Goal: Task Accomplishment & Management: Use online tool/utility

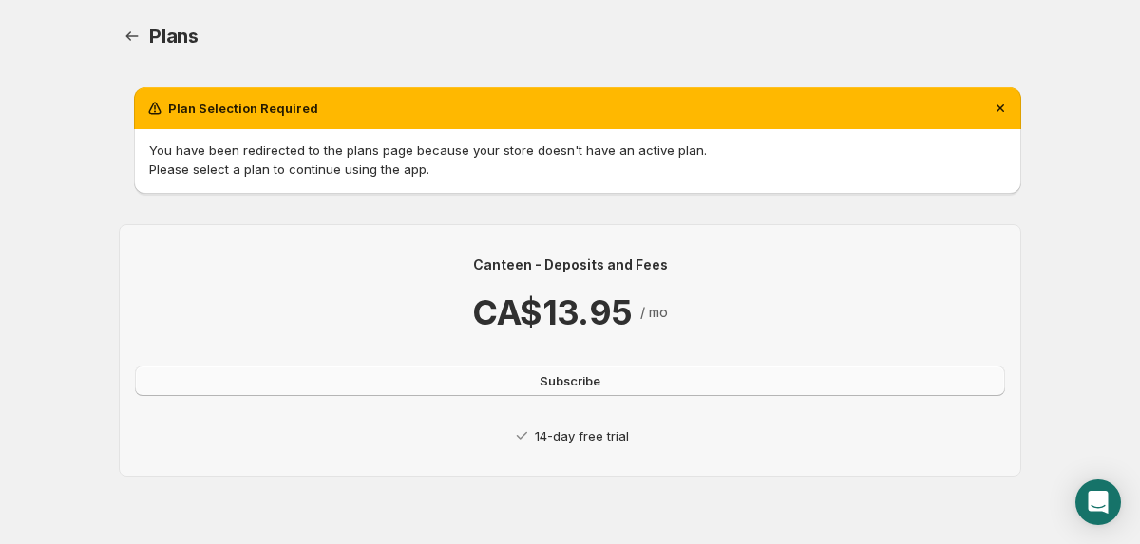
click at [590, 384] on span "Subscribe" at bounding box center [569, 380] width 61 height 19
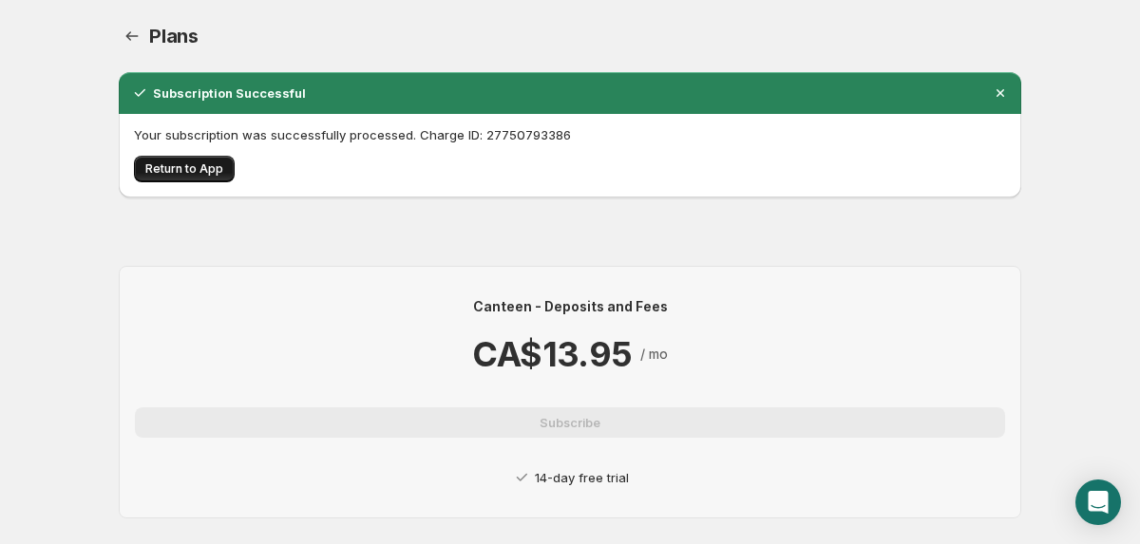
click at [170, 170] on span "Return to App" at bounding box center [184, 168] width 78 height 15
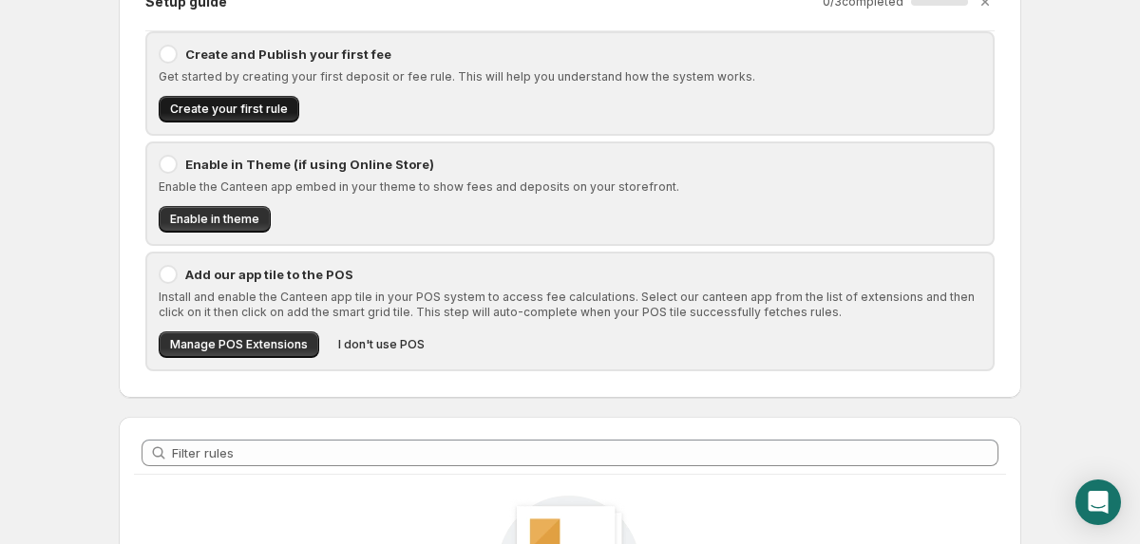
scroll to position [115, 0]
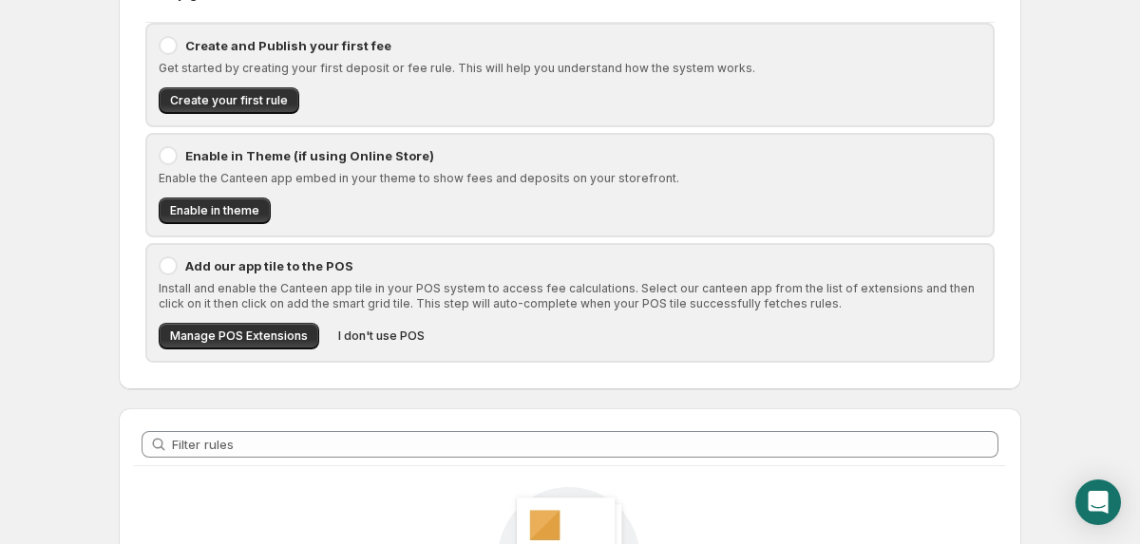
click at [167, 40] on div at bounding box center [168, 45] width 19 height 19
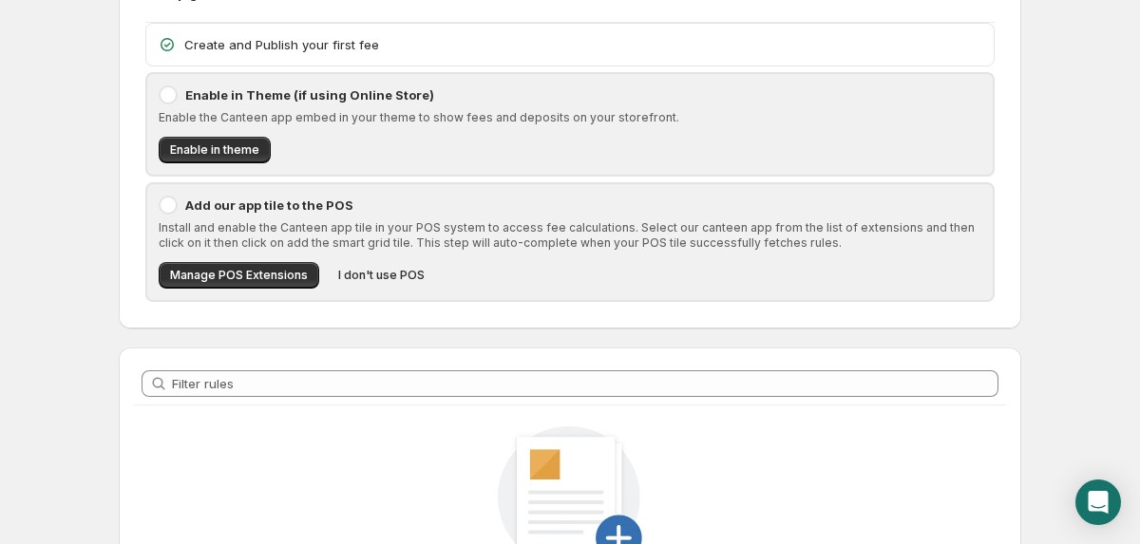
click at [169, 42] on icon at bounding box center [167, 44] width 19 height 19
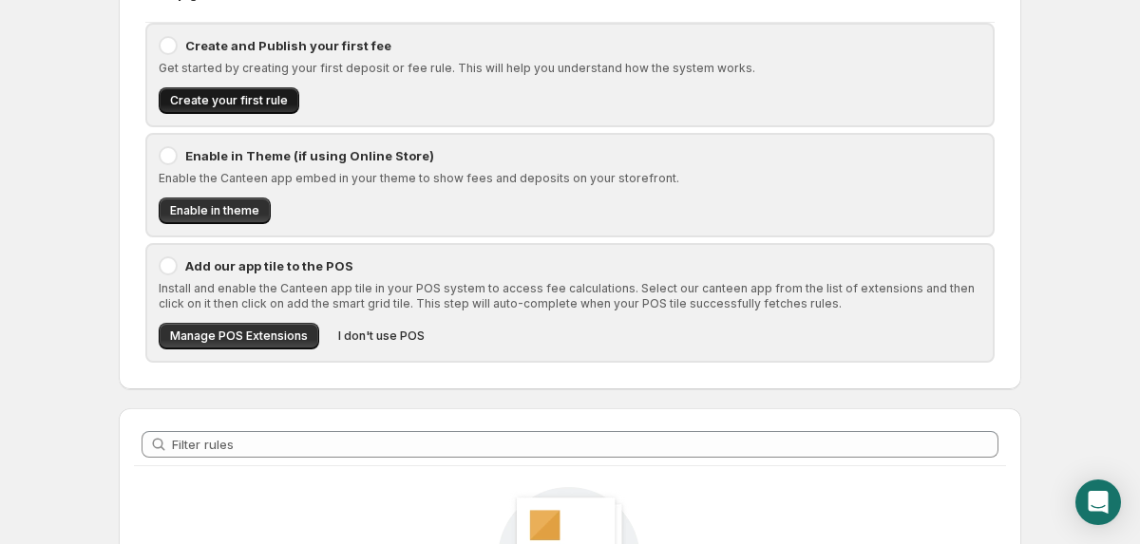
click at [213, 101] on span "Create your first rule" at bounding box center [229, 100] width 118 height 15
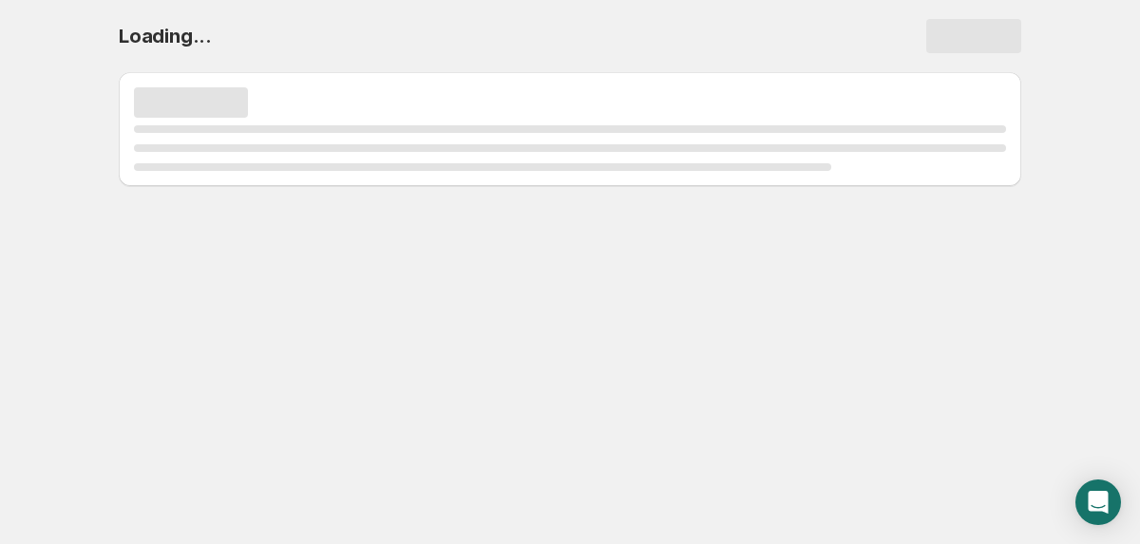
select select "deactive"
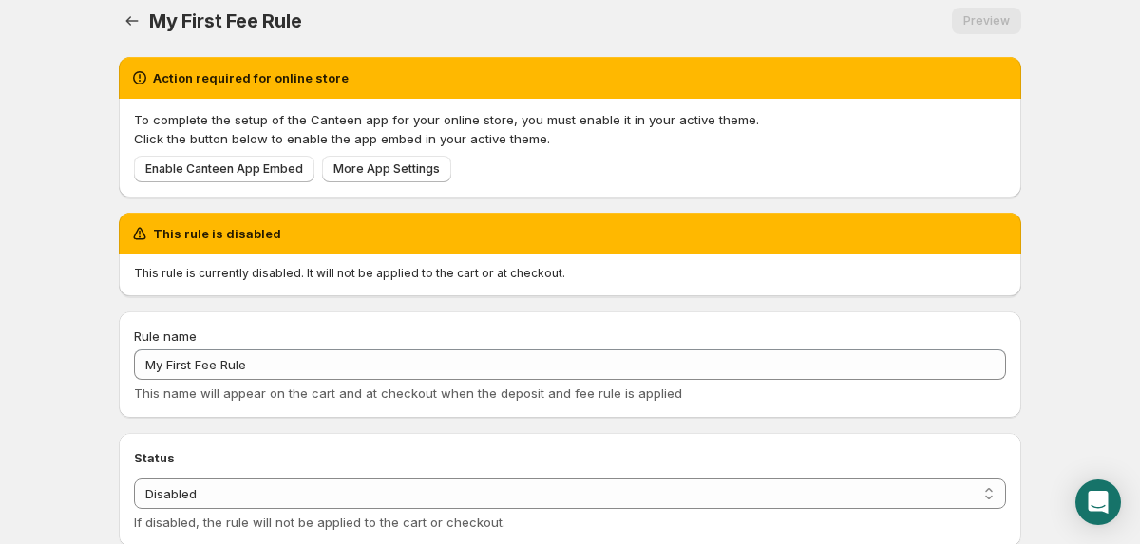
scroll to position [20, 0]
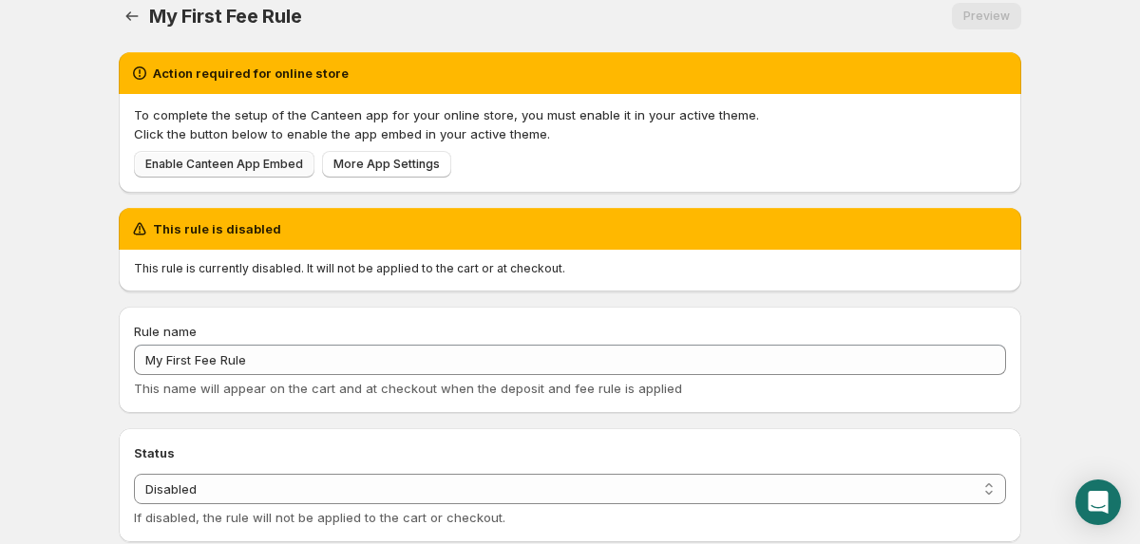
click at [224, 164] on span "Enable Canteen App Embed" at bounding box center [224, 164] width 158 height 15
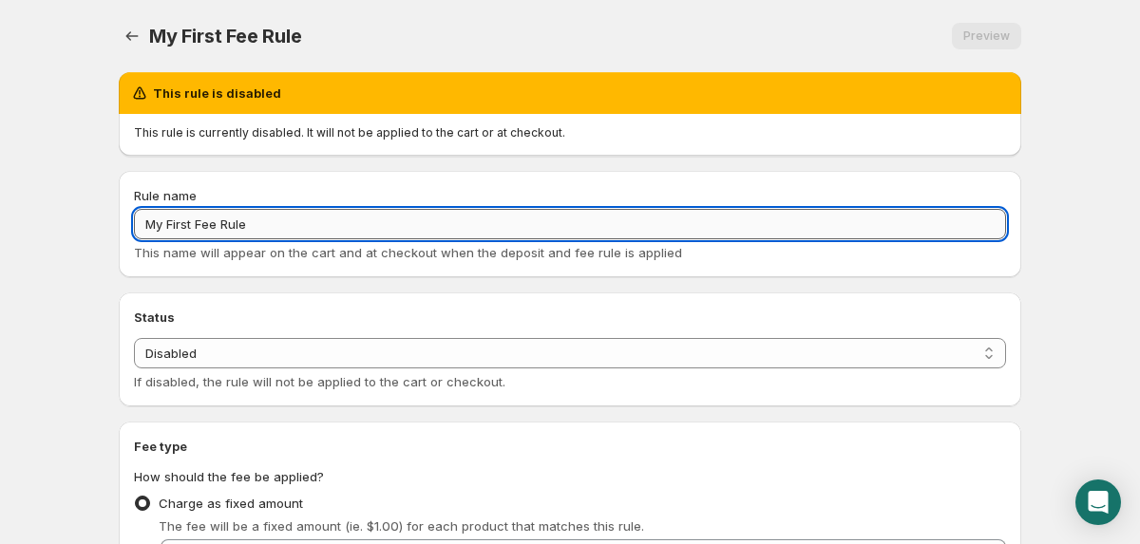
click at [288, 221] on input "My First Fee Rule" at bounding box center [570, 224] width 872 height 30
type input "B"
type input "Container Deposit"
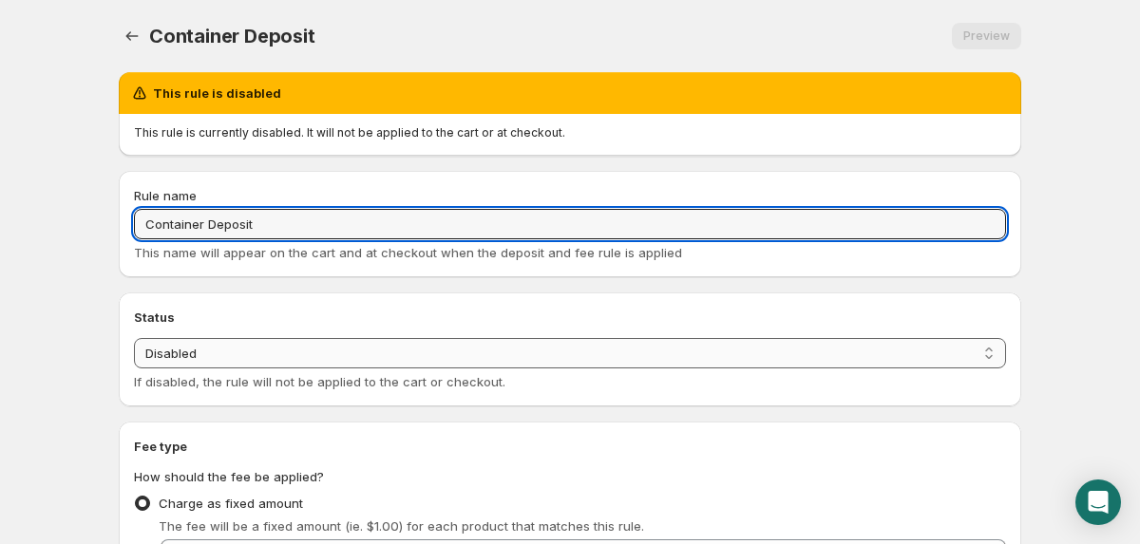
click at [554, 350] on select "Enabled Disabled" at bounding box center [570, 353] width 872 height 30
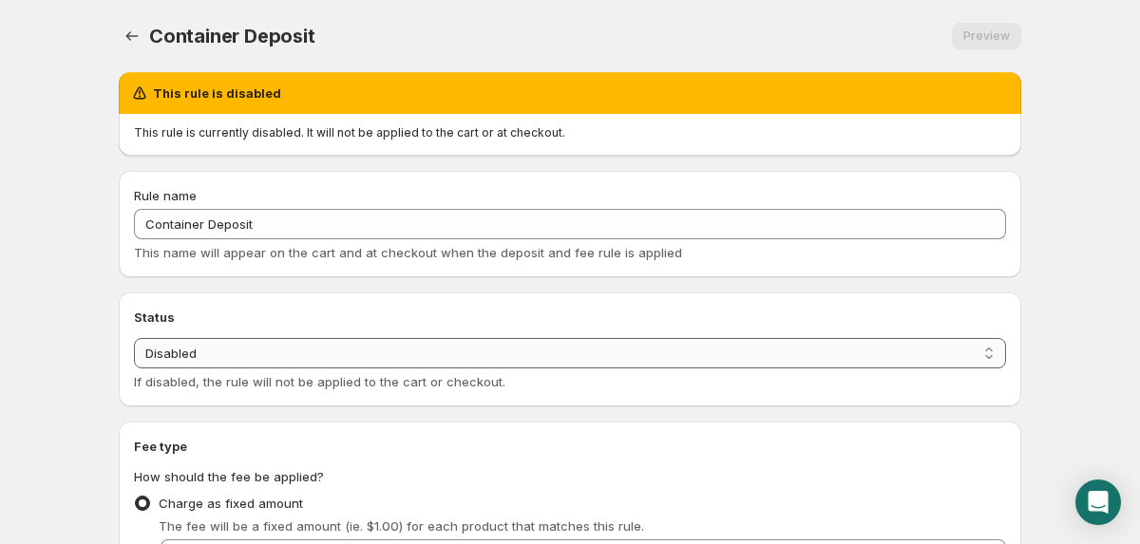
select select "active"
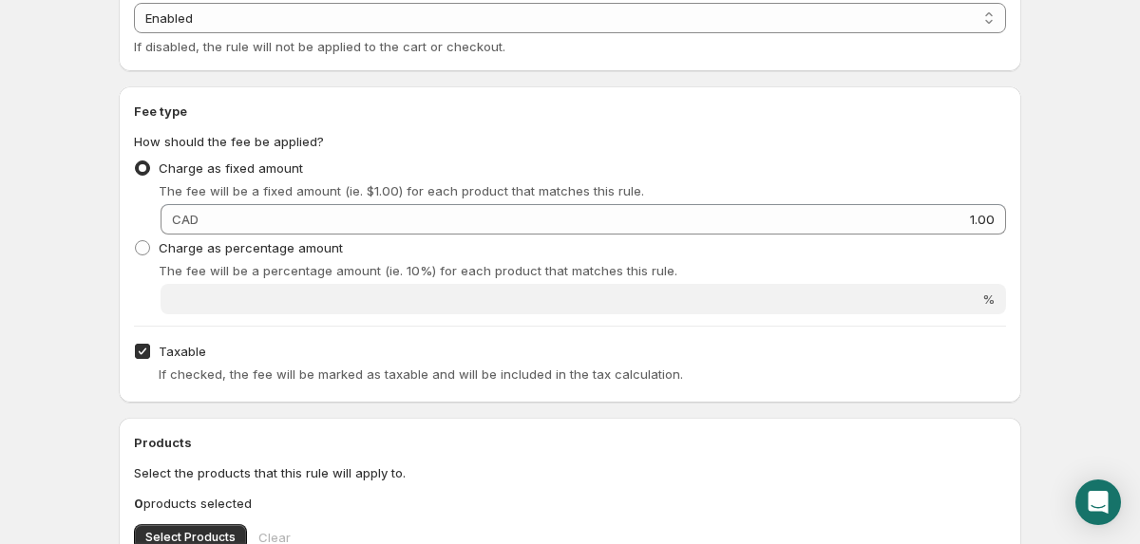
scroll to position [248, 0]
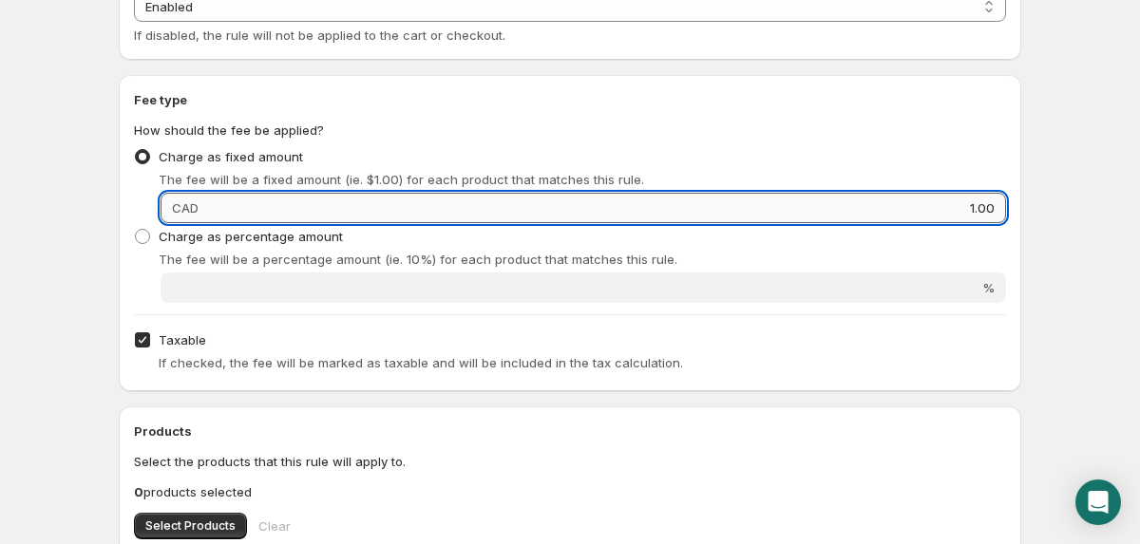
click at [323, 212] on input "1.00" at bounding box center [605, 208] width 802 height 30
click at [274, 211] on input "1.00" at bounding box center [605, 208] width 802 height 30
type input ".10"
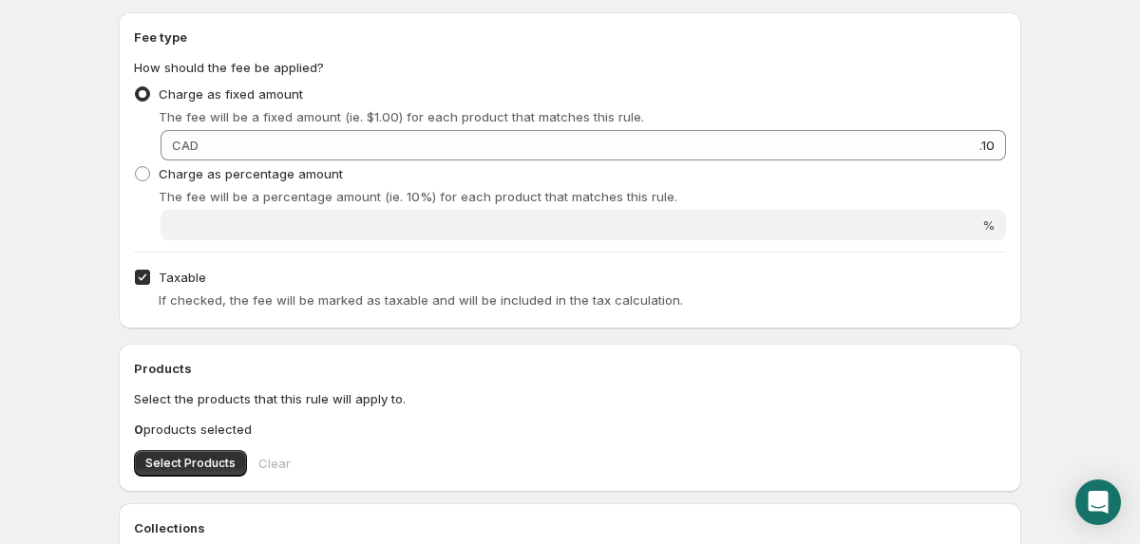
scroll to position [312, 0]
click at [143, 278] on input "Taxable" at bounding box center [142, 275] width 15 height 15
checkbox input "false"
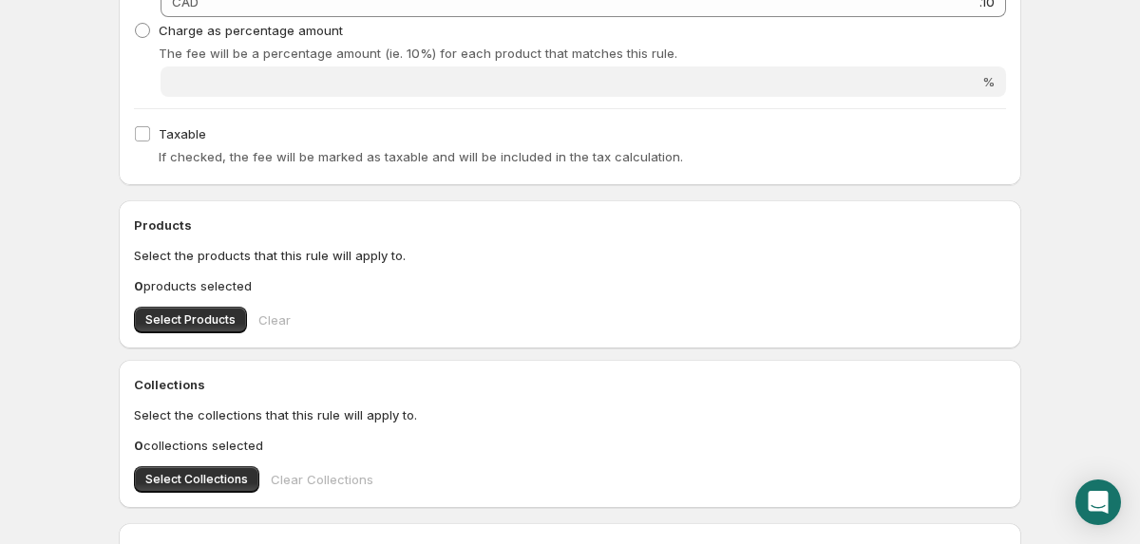
scroll to position [483, 0]
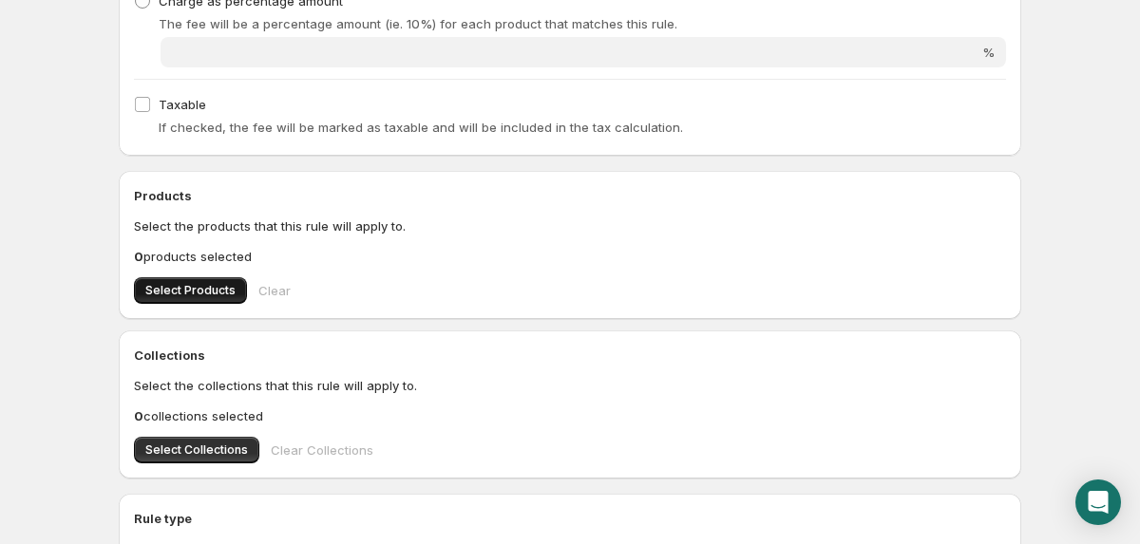
click at [200, 287] on span "Select Products" at bounding box center [190, 290] width 90 height 15
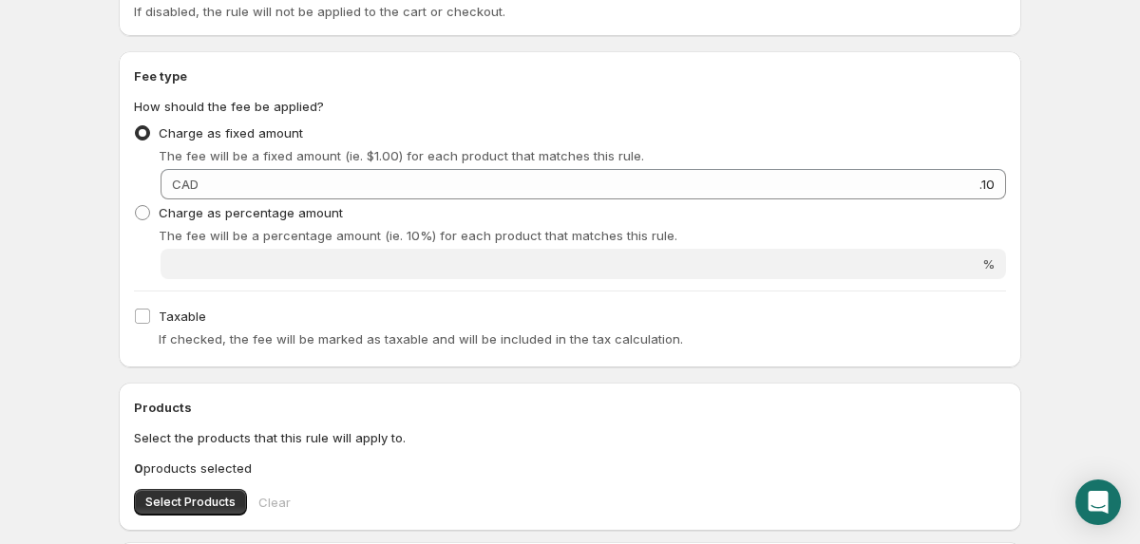
scroll to position [576, 0]
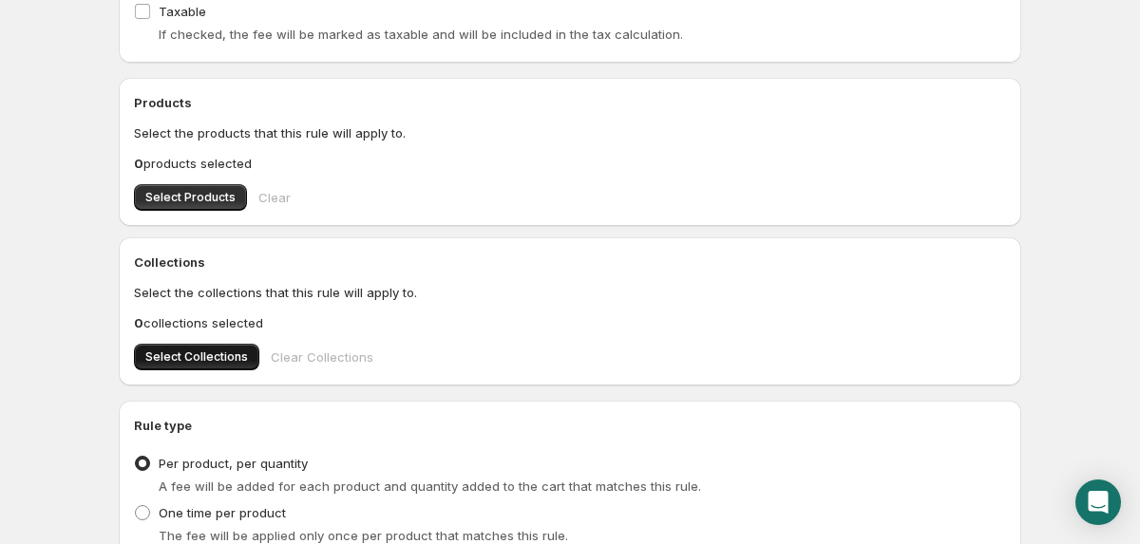
click at [211, 360] on span "Select Collections" at bounding box center [196, 357] width 103 height 15
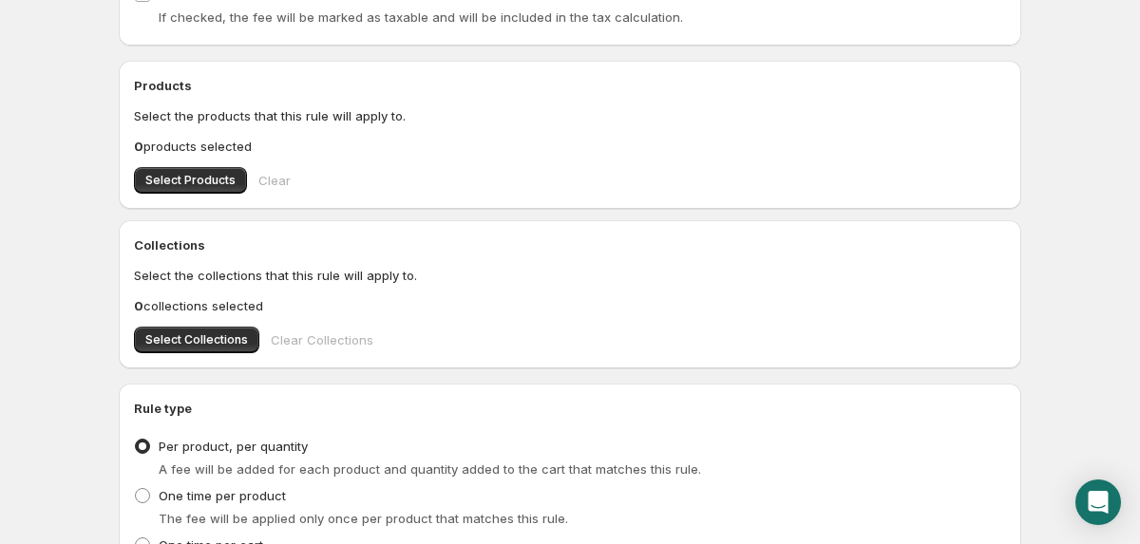
scroll to position [541, 0]
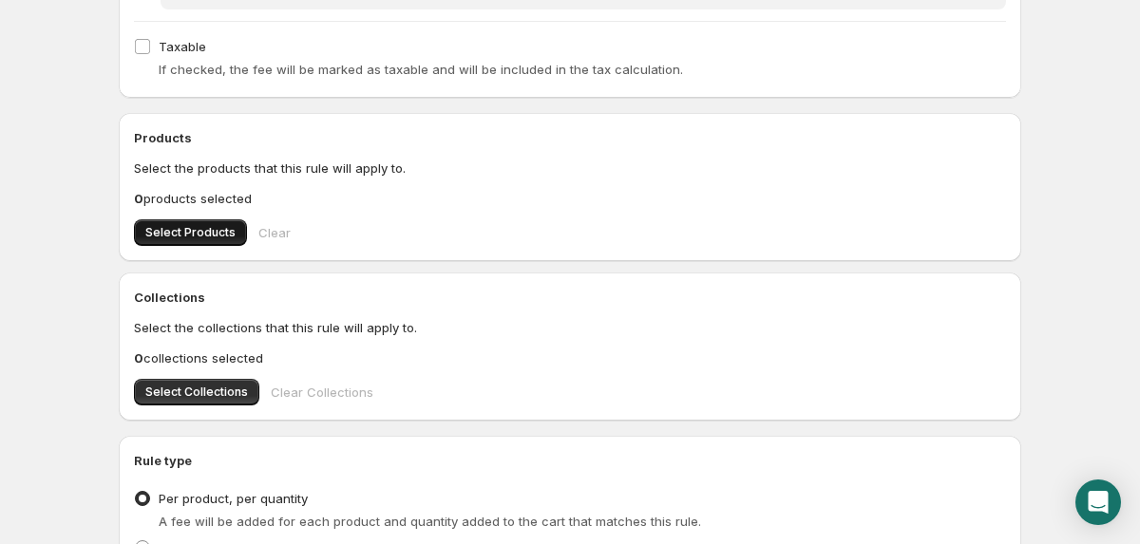
click at [197, 230] on span "Select Products" at bounding box center [190, 232] width 90 height 15
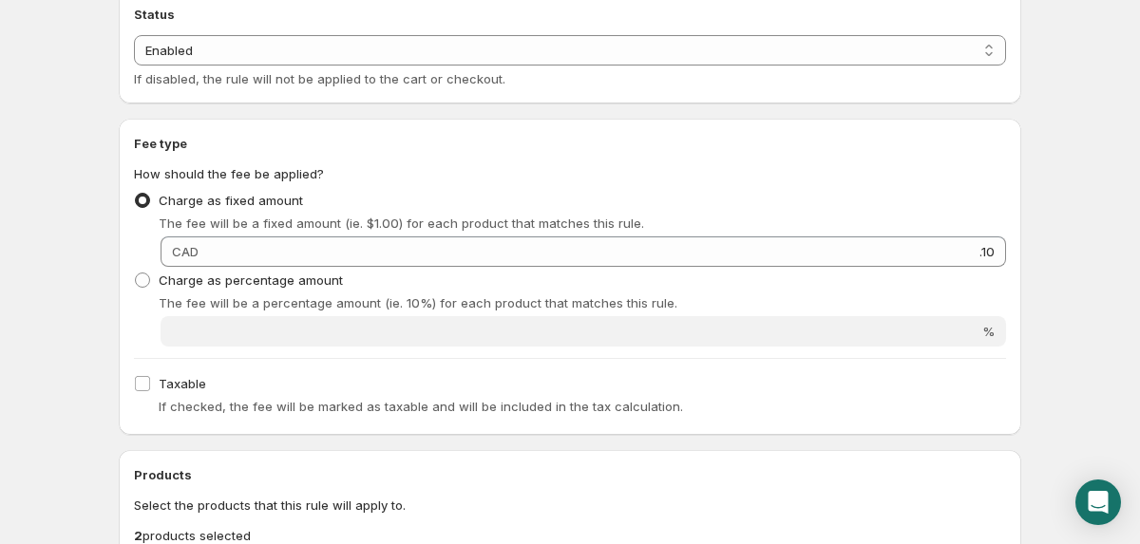
scroll to position [779, 0]
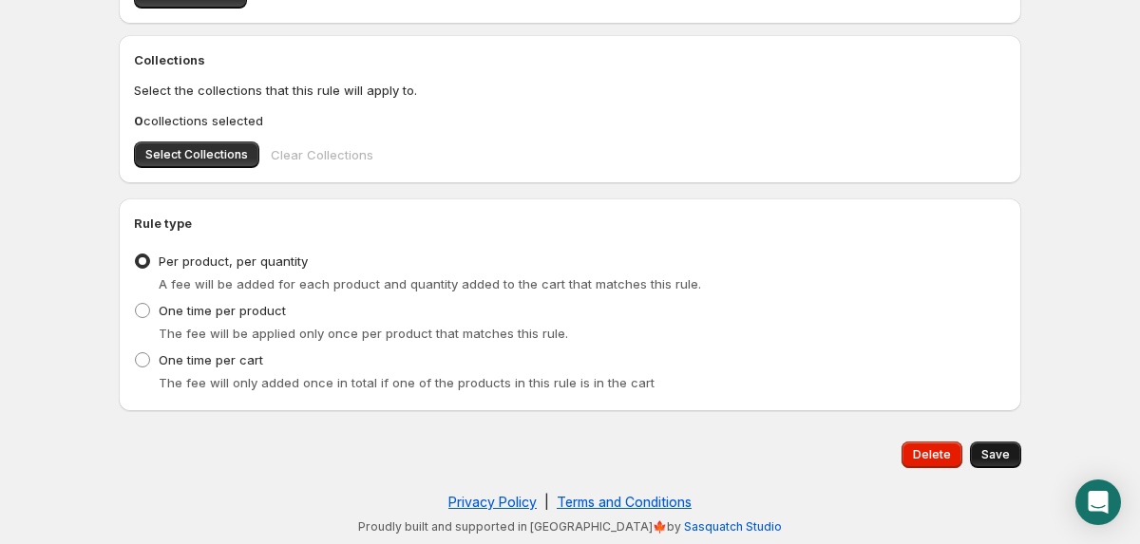
click at [1008, 450] on span "Save" at bounding box center [995, 454] width 28 height 15
type input "0.1"
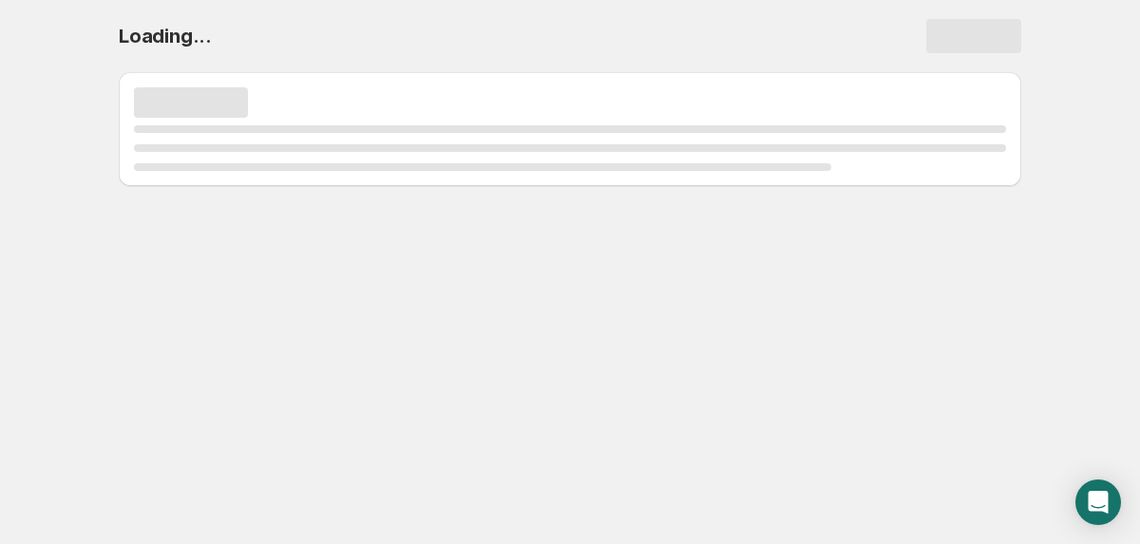
scroll to position [0, 0]
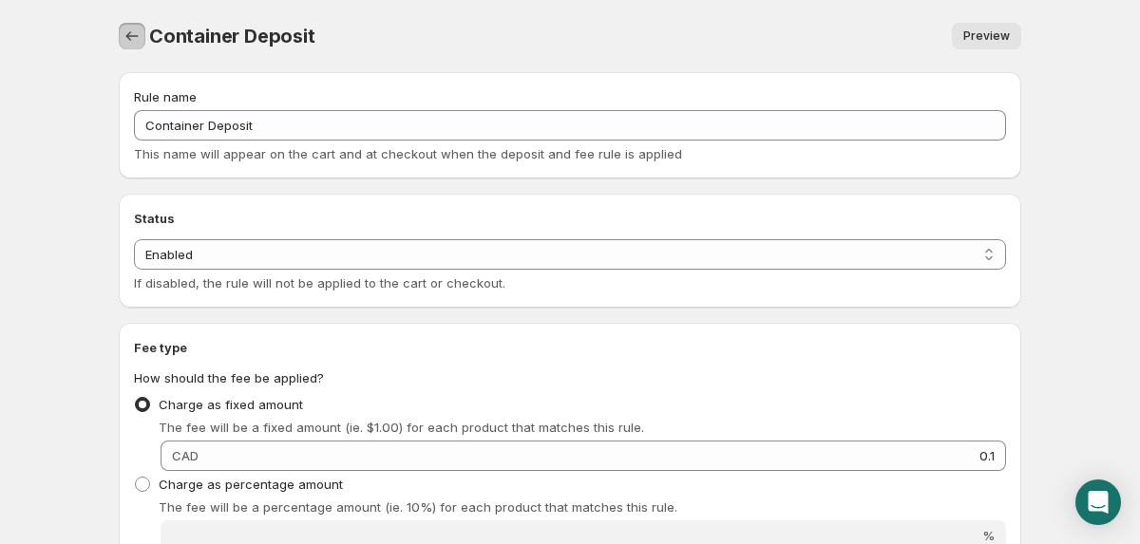
click at [131, 42] on icon "Settings" at bounding box center [132, 36] width 19 height 19
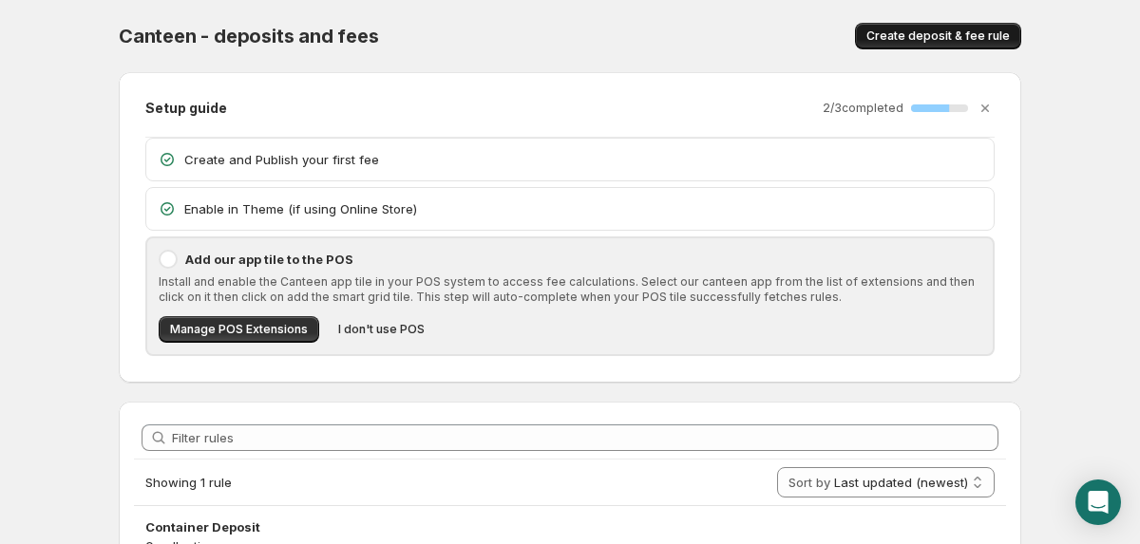
click at [973, 33] on span "Create deposit & fee rule" at bounding box center [937, 35] width 143 height 15
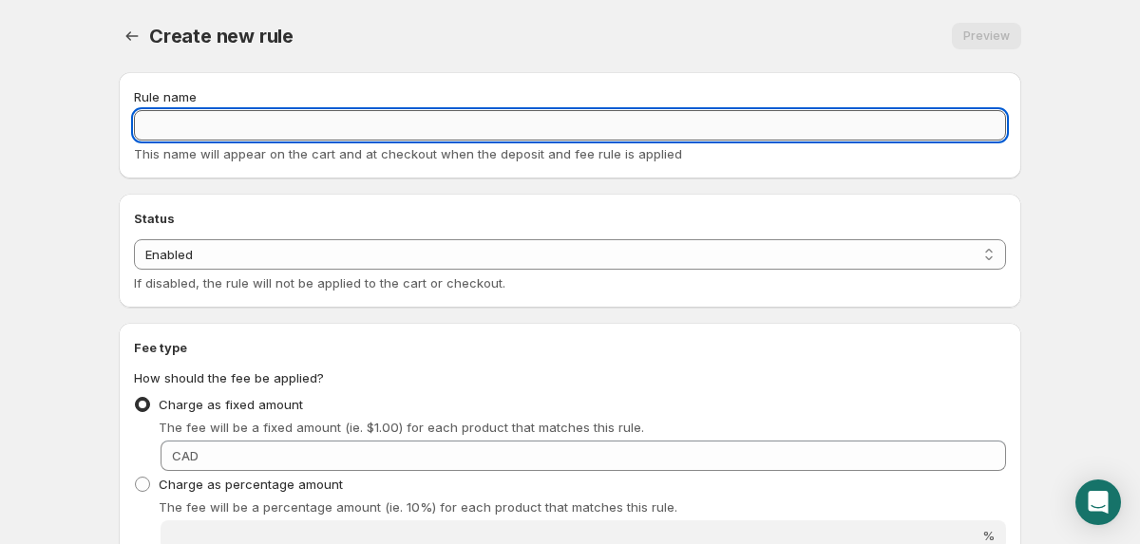
click at [359, 126] on input "Rule name" at bounding box center [570, 125] width 872 height 30
type input "12 pack container deposit"
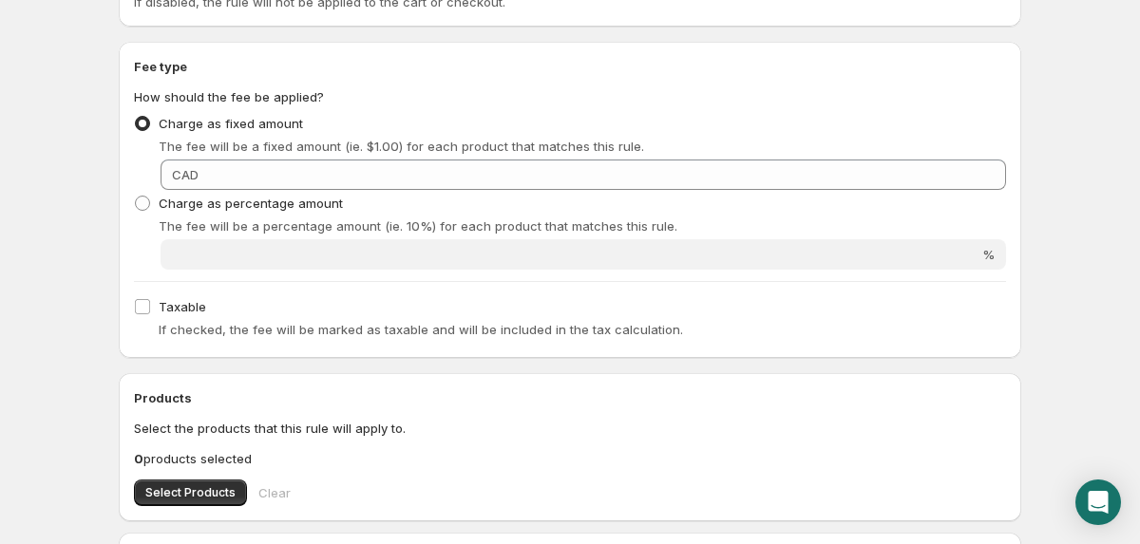
scroll to position [284, 0]
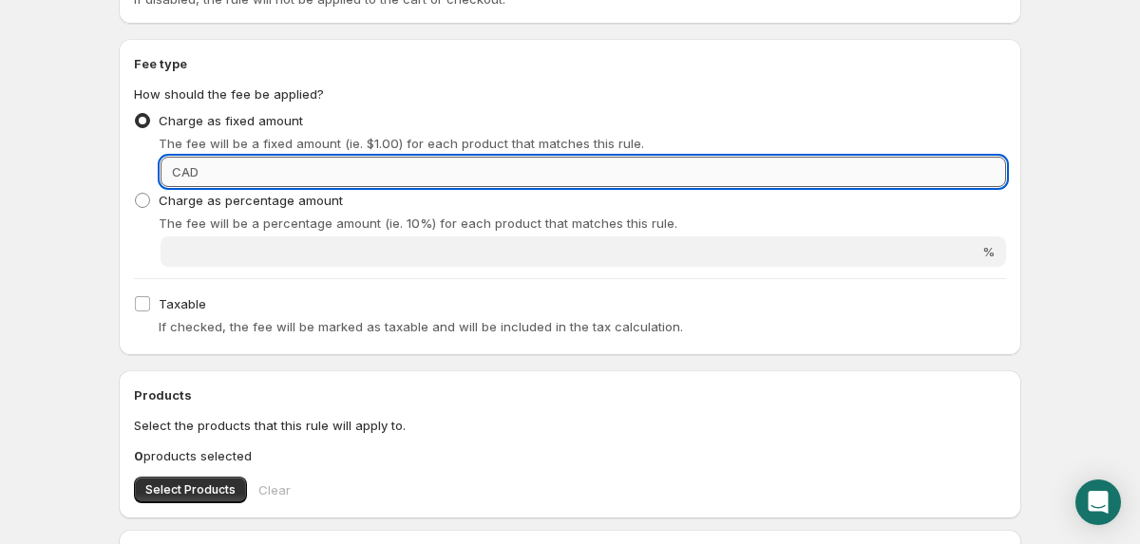
click at [381, 169] on input "Fixed amount" at bounding box center [605, 172] width 802 height 30
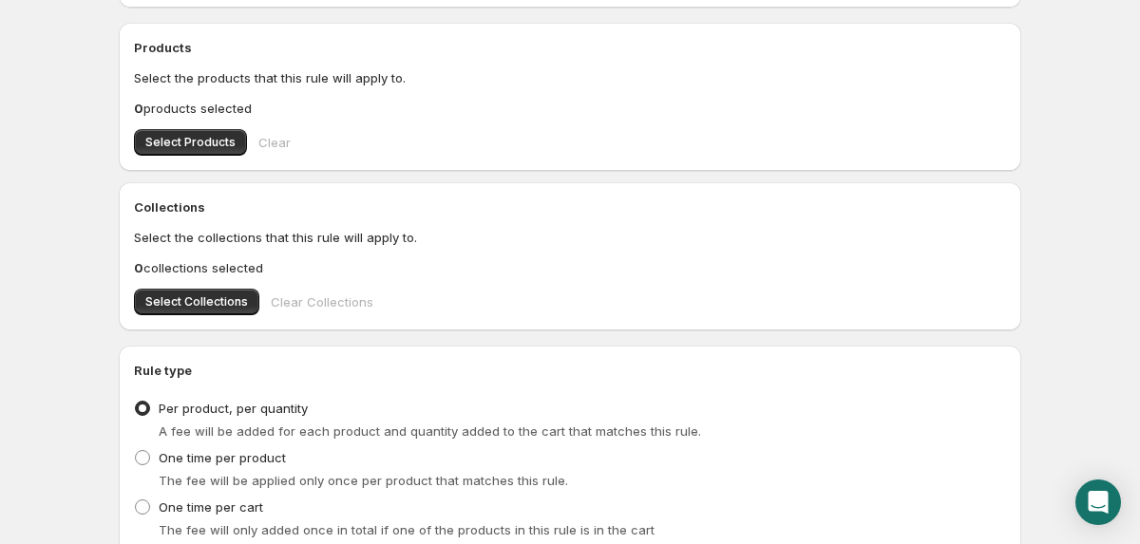
scroll to position [636, 0]
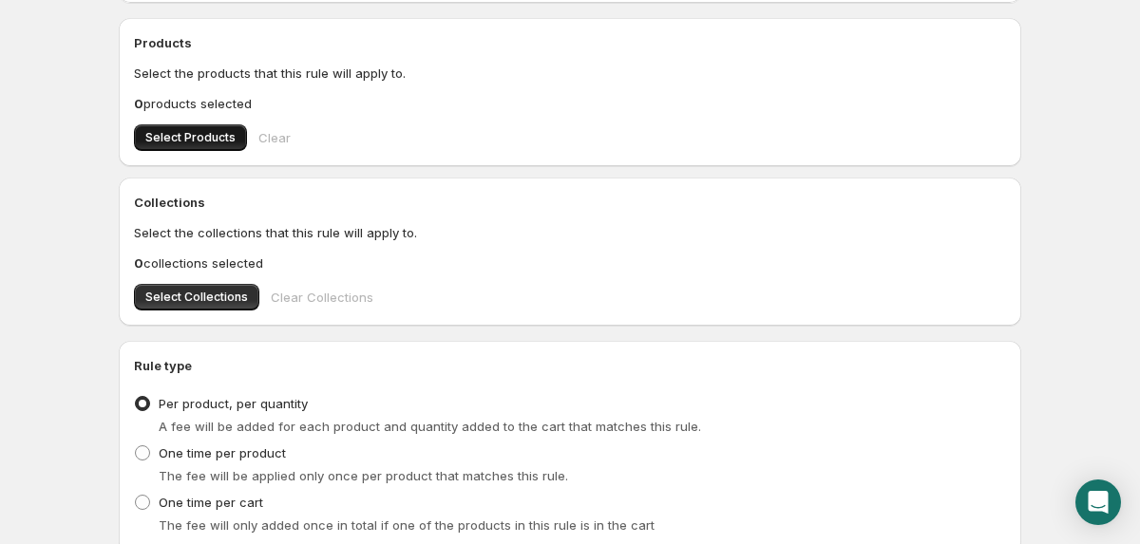
click at [194, 131] on span "Select Products" at bounding box center [190, 137] width 90 height 15
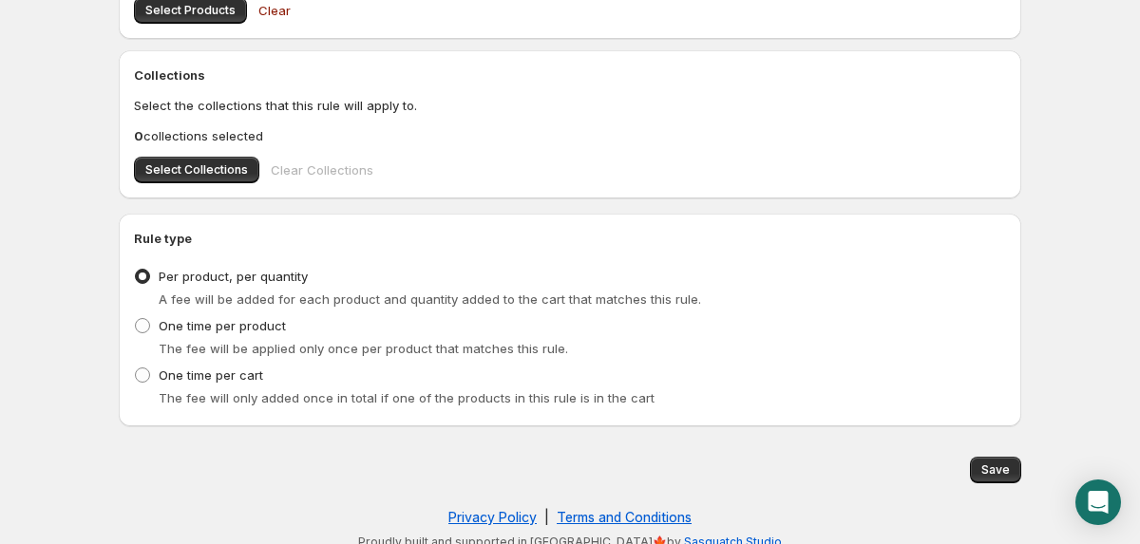
scroll to position [779, 0]
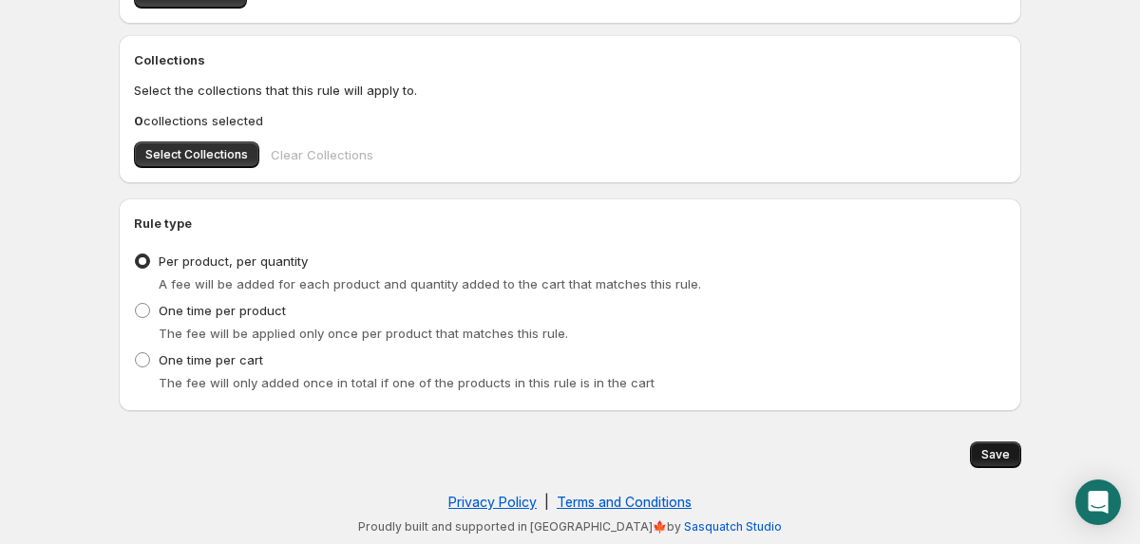
click at [993, 455] on span "Save" at bounding box center [995, 454] width 28 height 15
type input "1.2"
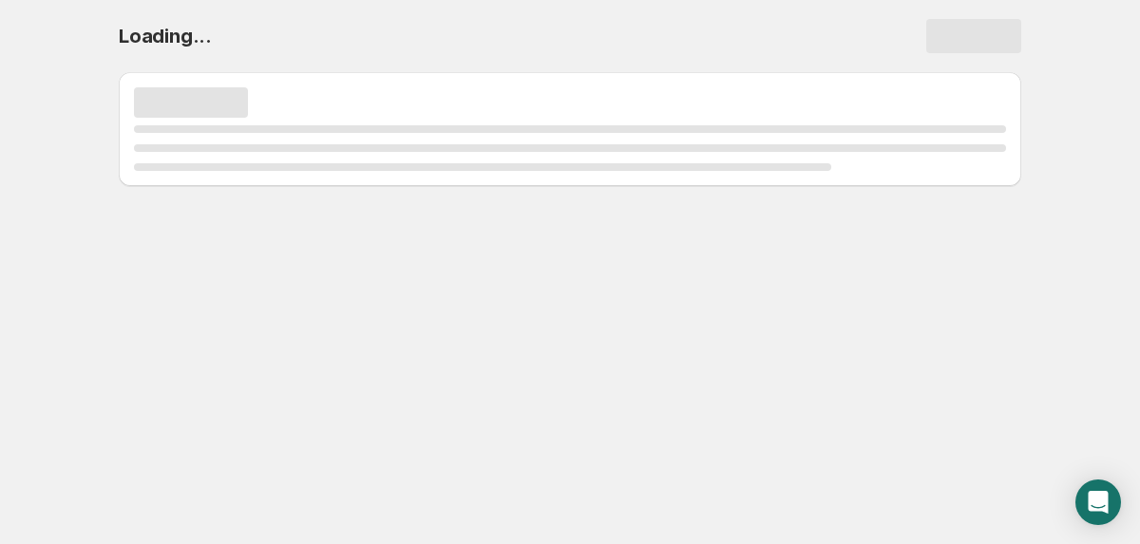
scroll to position [0, 0]
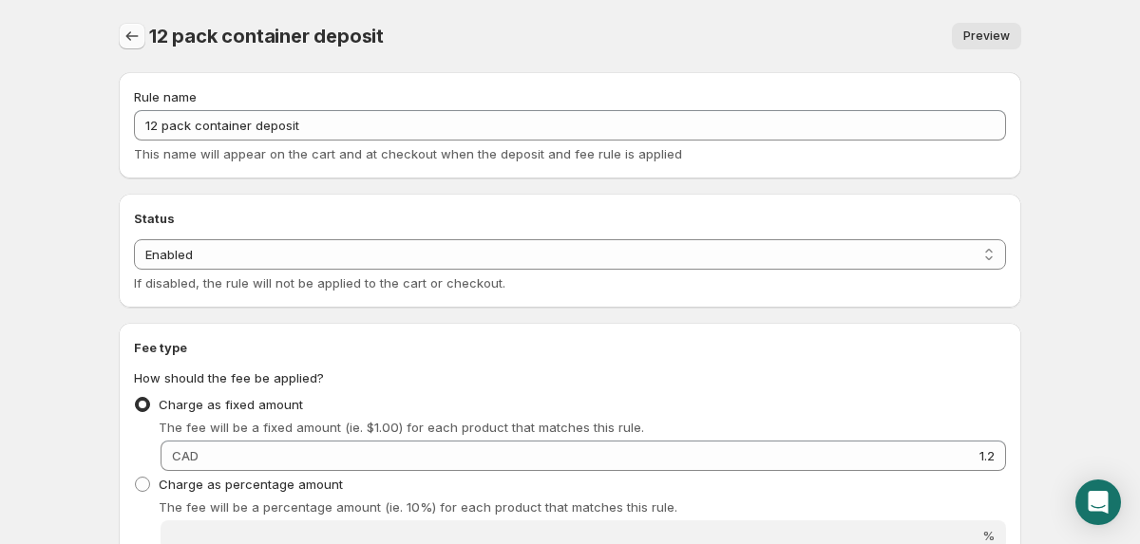
click at [136, 37] on icon "Settings" at bounding box center [132, 36] width 19 height 19
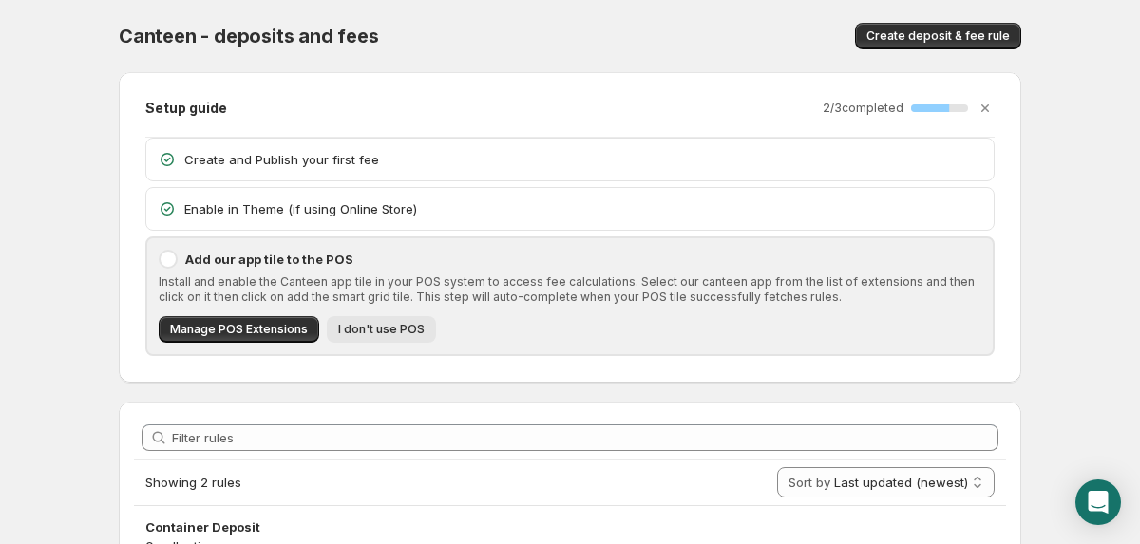
scroll to position [198, 0]
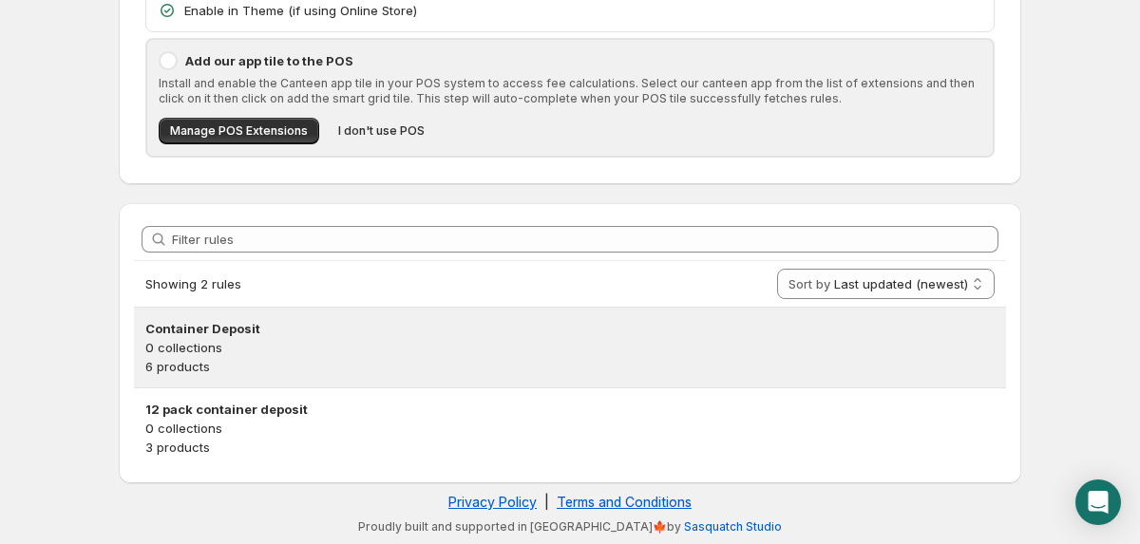
click at [301, 334] on h3 "Container Deposit" at bounding box center [569, 328] width 849 height 19
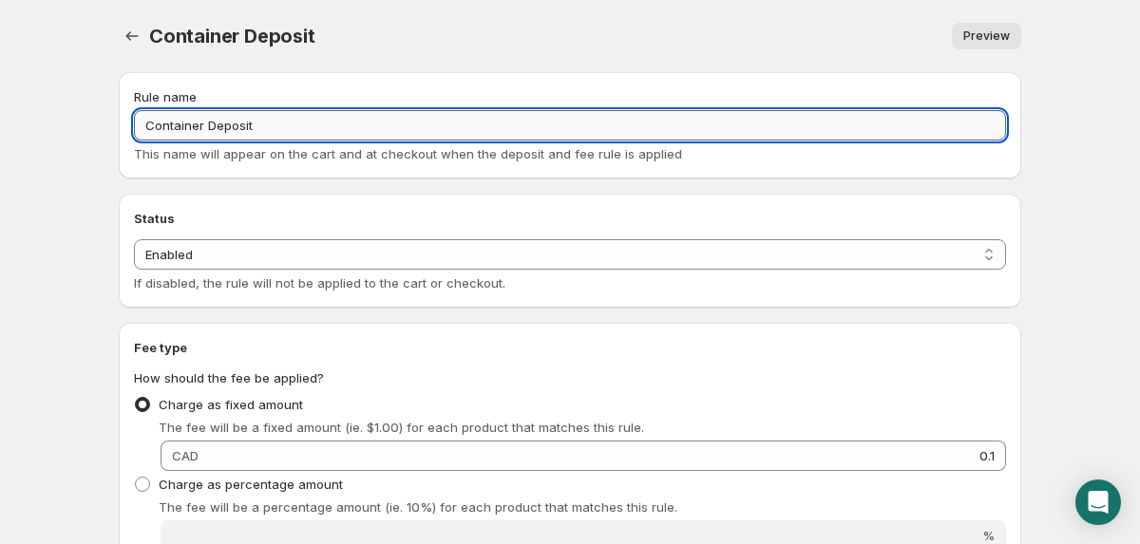
click at [338, 134] on input "Container Deposit" at bounding box center [570, 125] width 872 height 30
type input "6 pack Container Deposit"
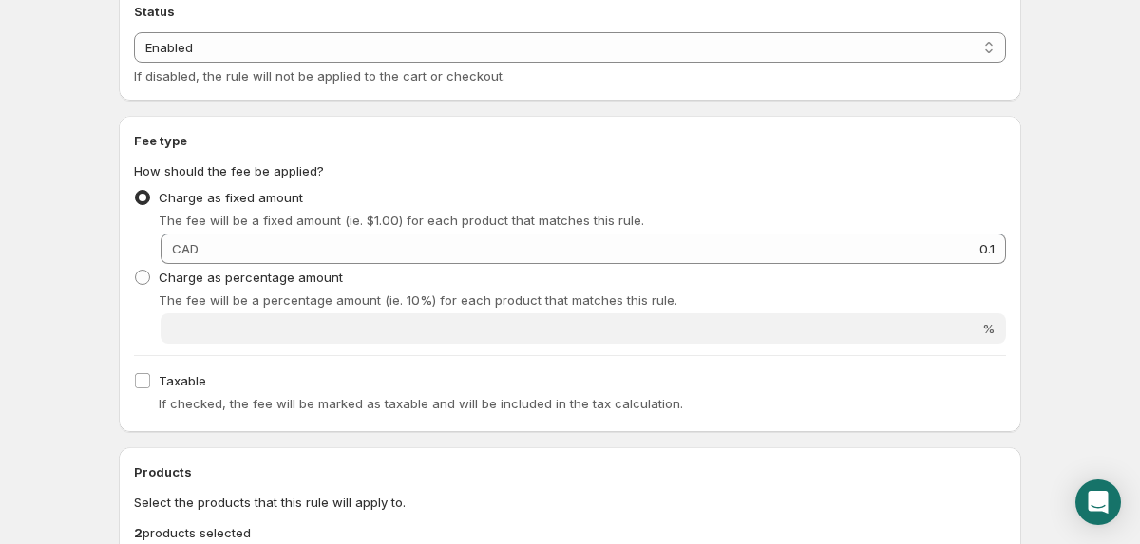
scroll to position [210, 0]
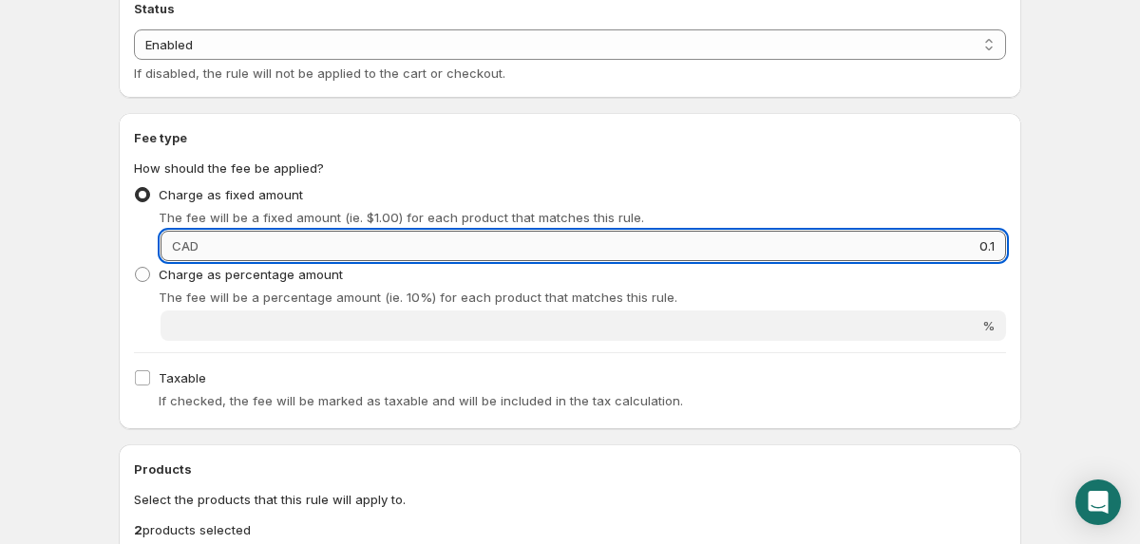
click at [392, 248] on input "0.1" at bounding box center [605, 246] width 802 height 30
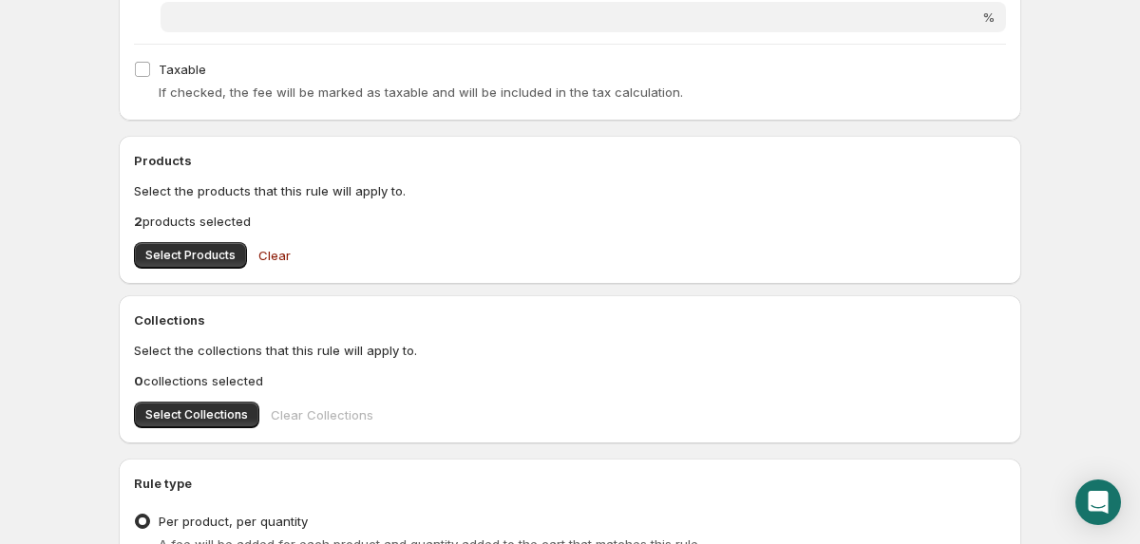
scroll to position [524, 0]
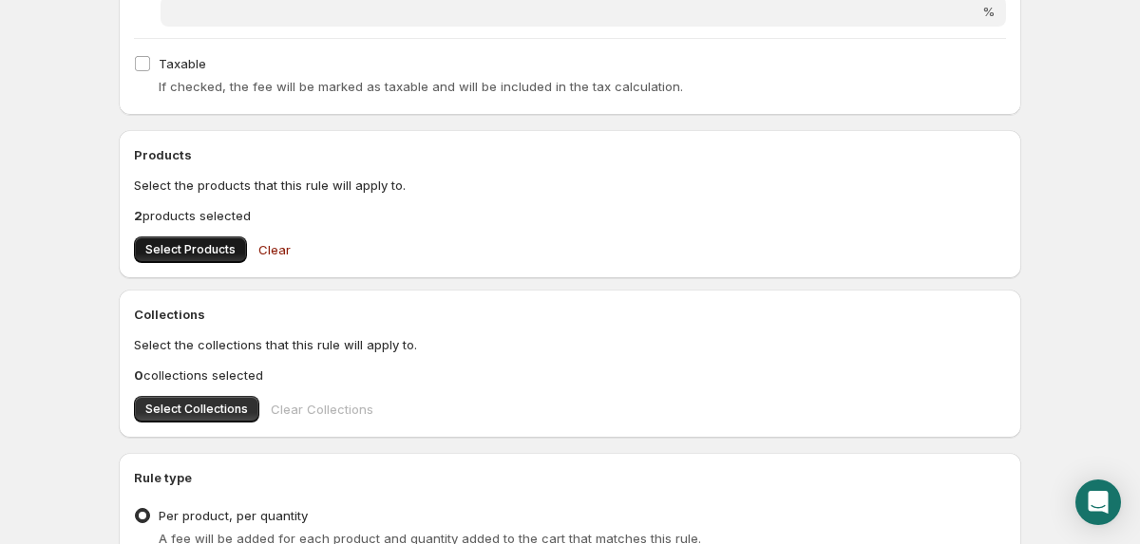
click at [209, 257] on button "Select Products" at bounding box center [190, 249] width 113 height 27
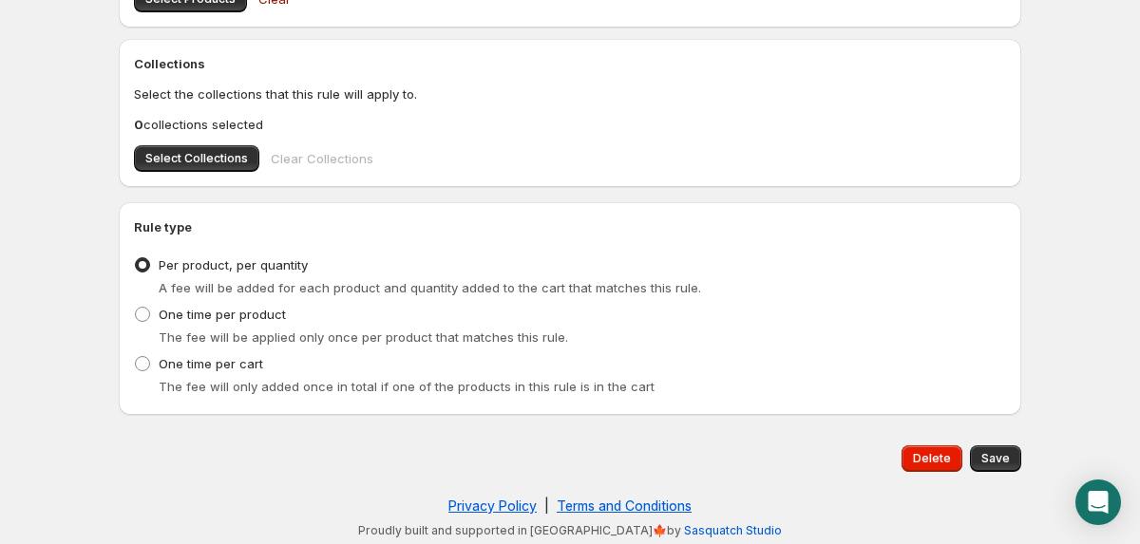
scroll to position [779, 0]
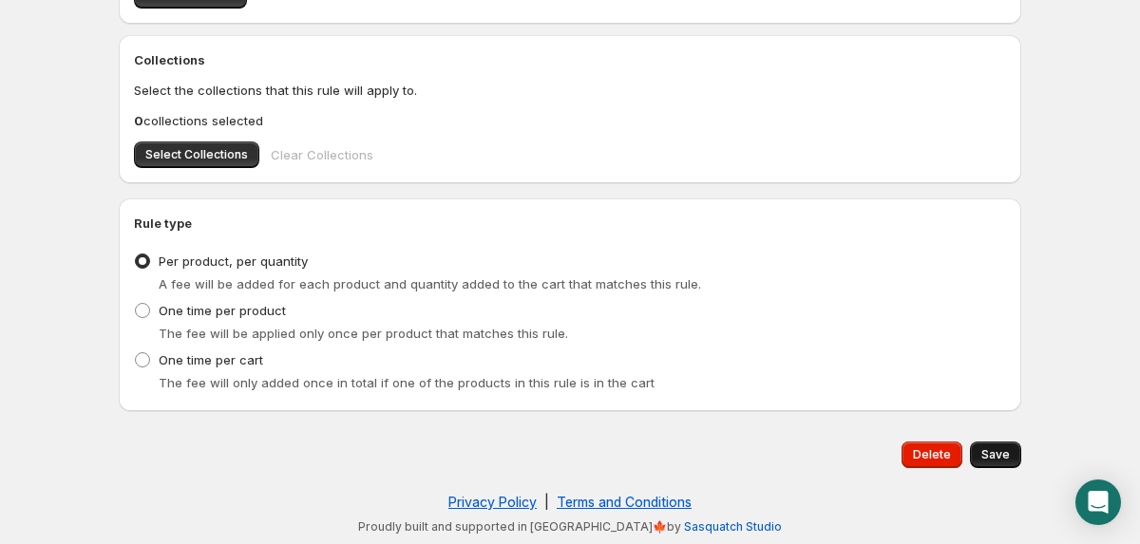
click at [999, 459] on span "Save" at bounding box center [995, 454] width 28 height 15
type input "0.6"
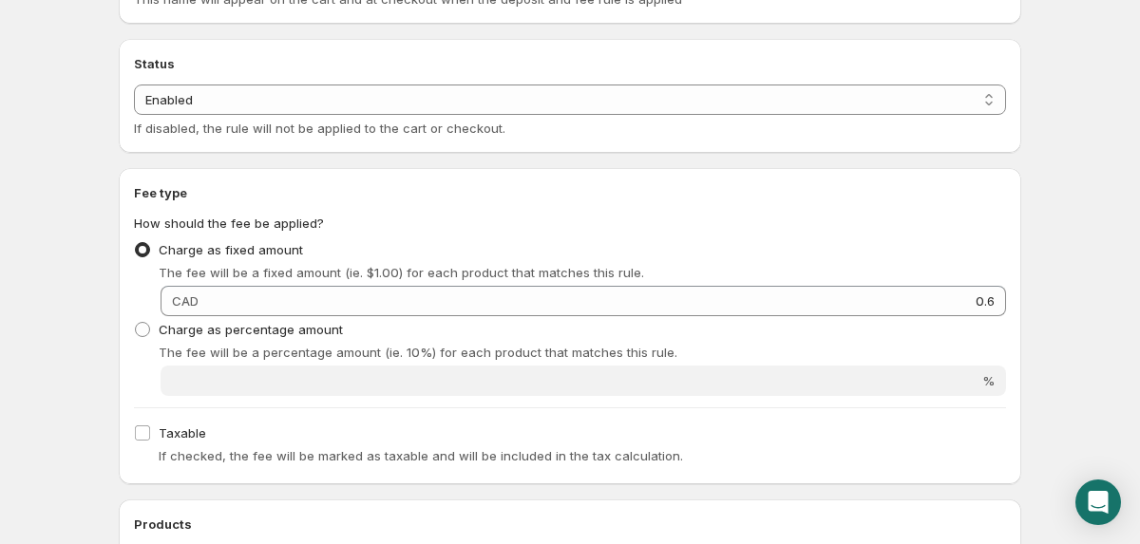
scroll to position [0, 0]
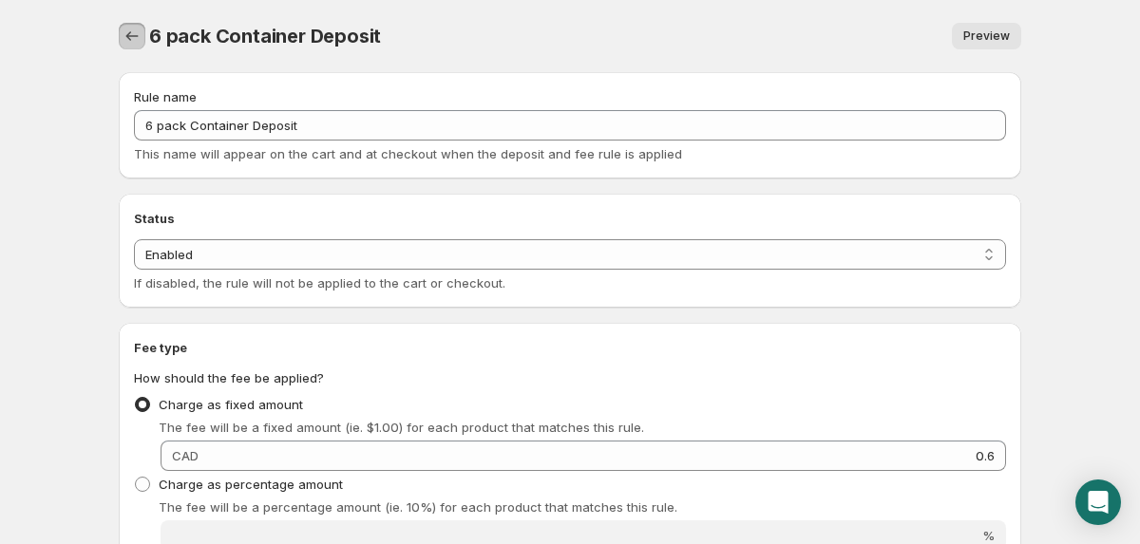
click at [131, 29] on icon "Settings" at bounding box center [132, 36] width 19 height 19
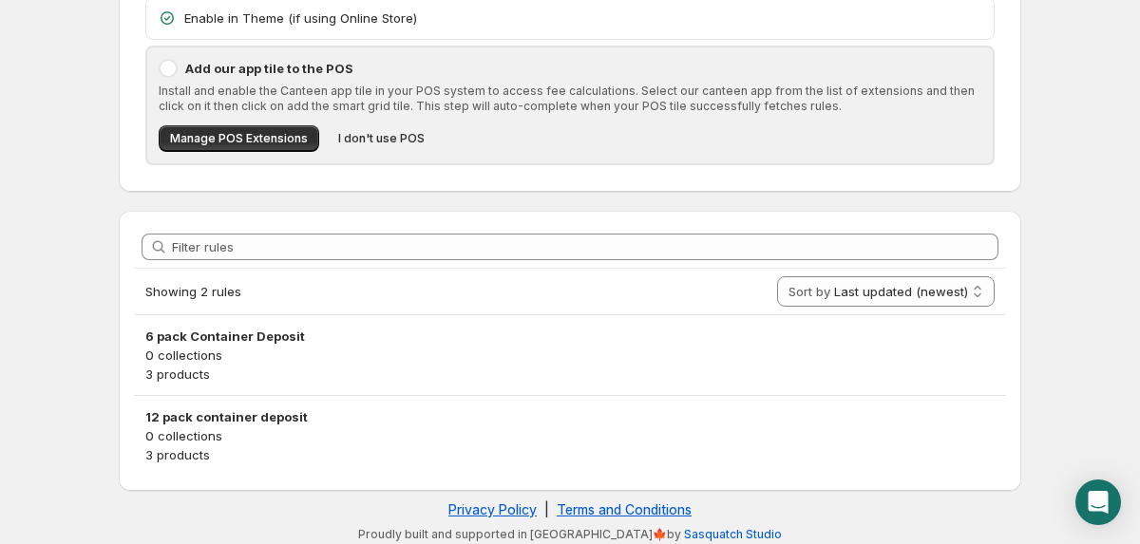
scroll to position [198, 0]
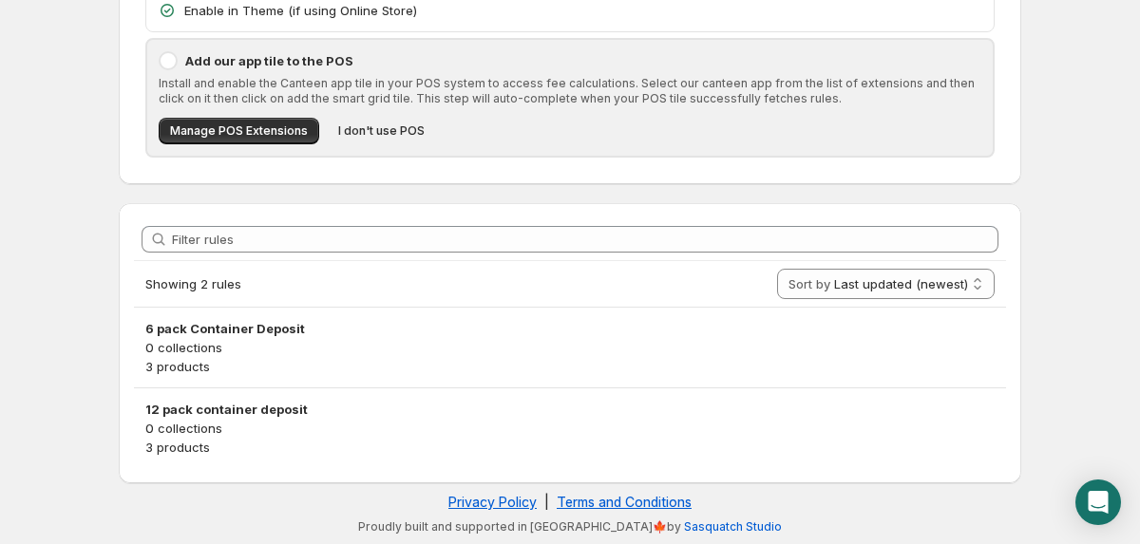
click at [172, 63] on div at bounding box center [168, 60] width 19 height 19
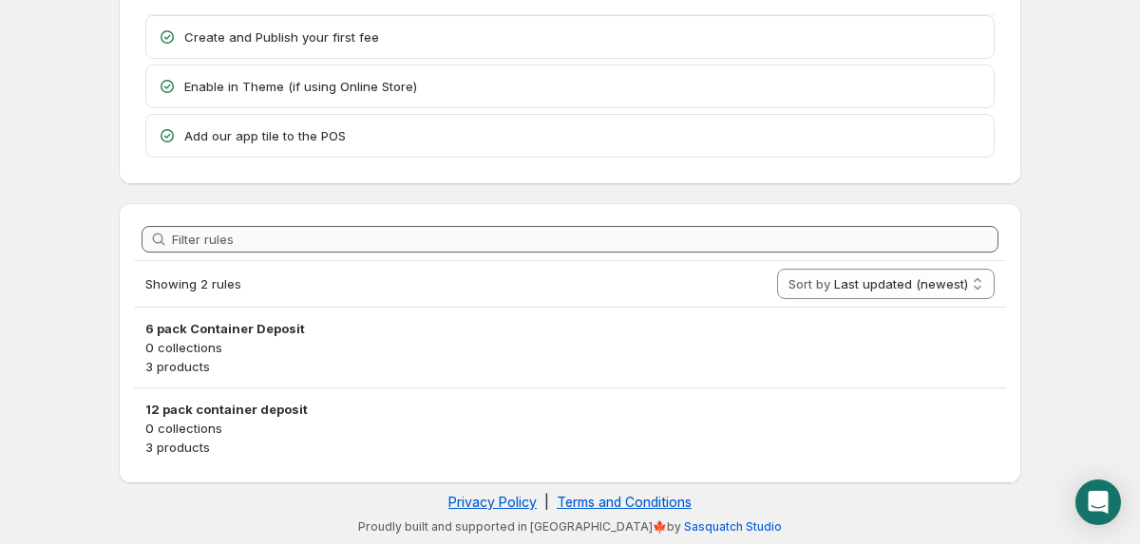
scroll to position [0, 0]
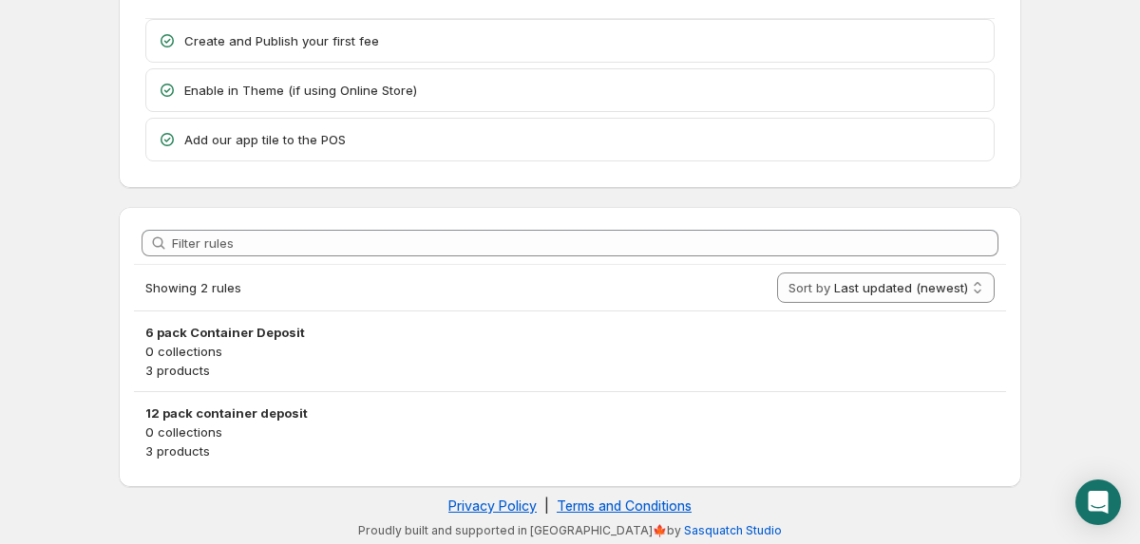
scroll to position [123, 0]
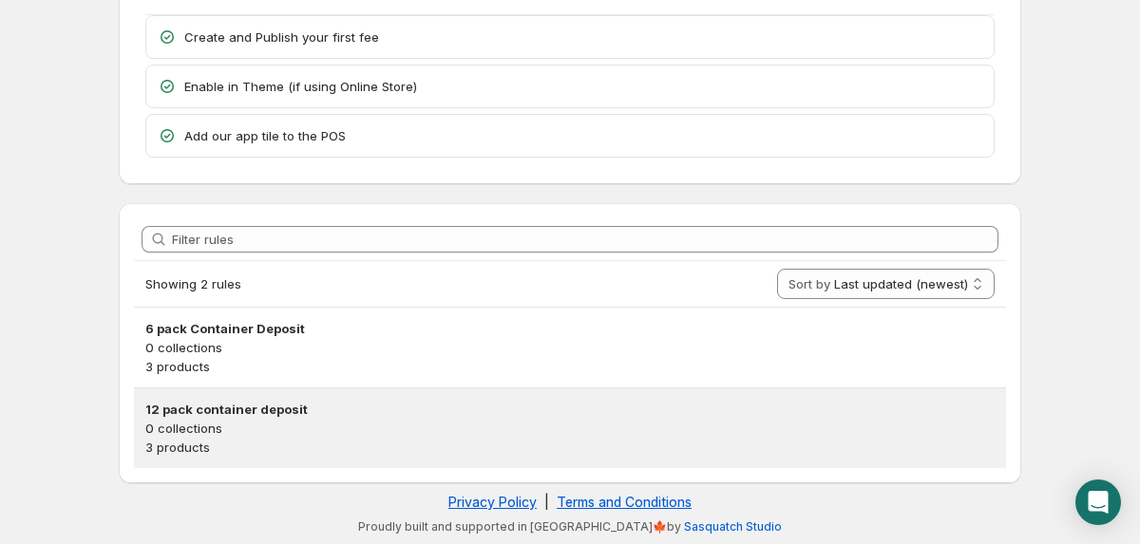
click at [185, 413] on h3 "12 pack container deposit" at bounding box center [569, 409] width 849 height 19
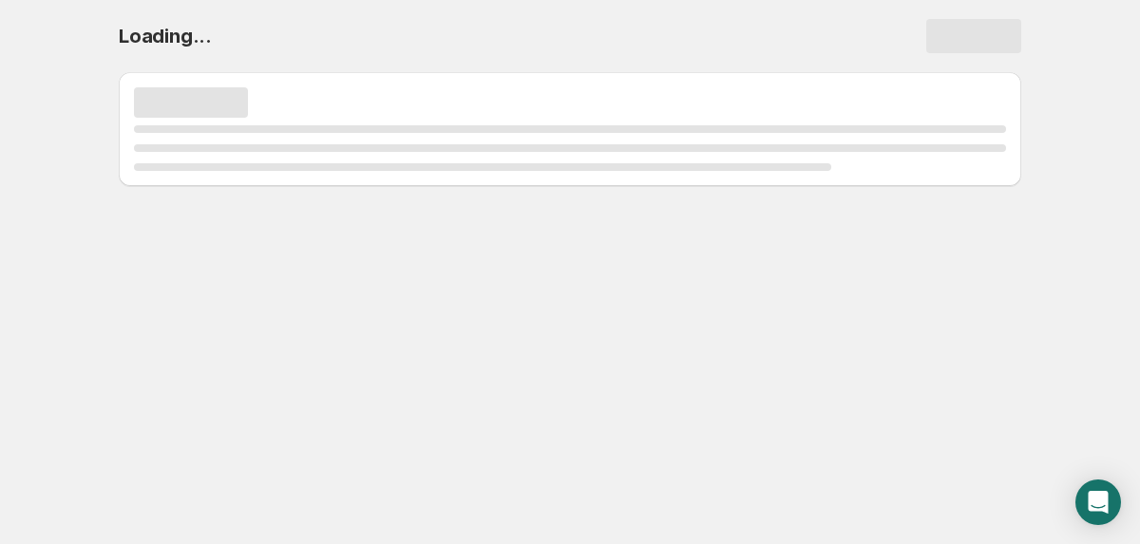
scroll to position [0, 0]
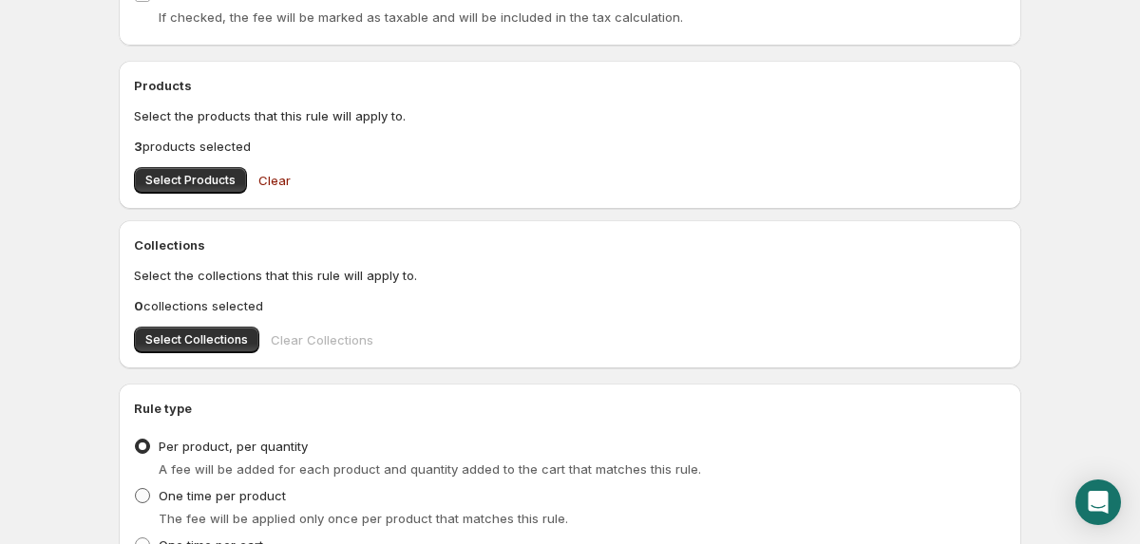
scroll to position [569, 0]
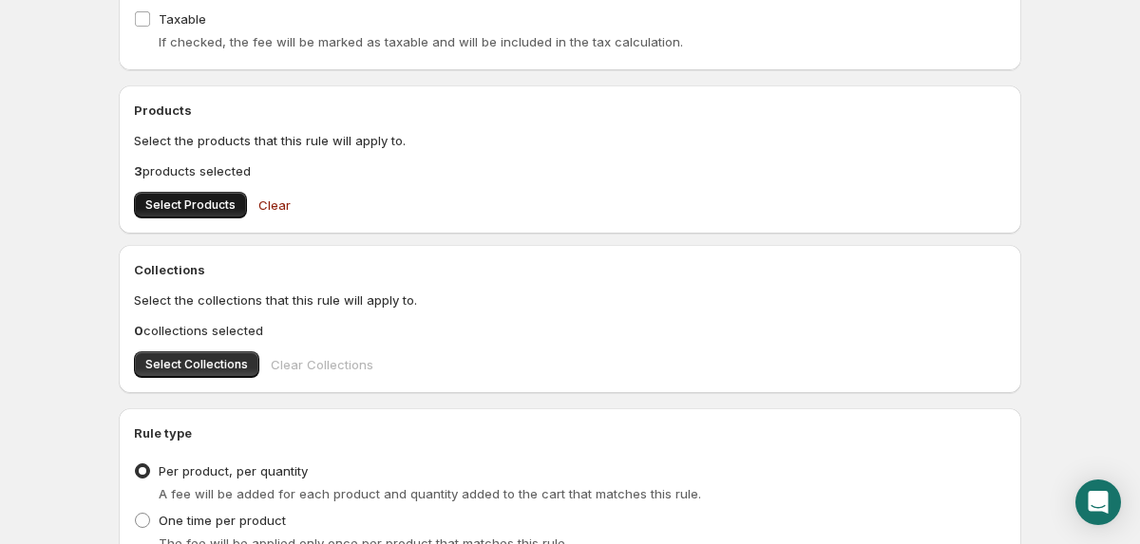
click at [196, 207] on span "Select Products" at bounding box center [190, 205] width 90 height 15
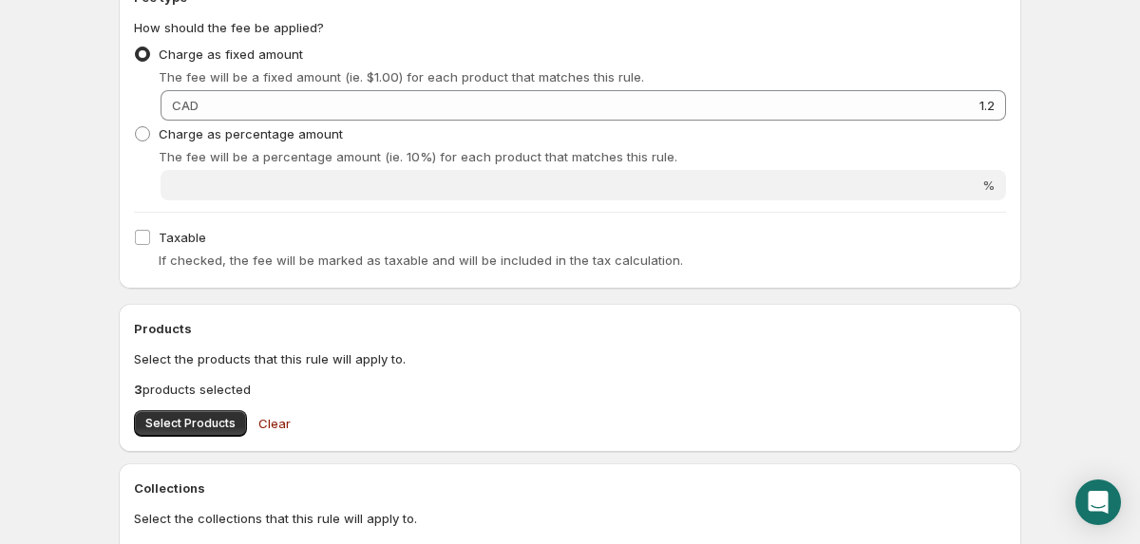
scroll to position [425, 0]
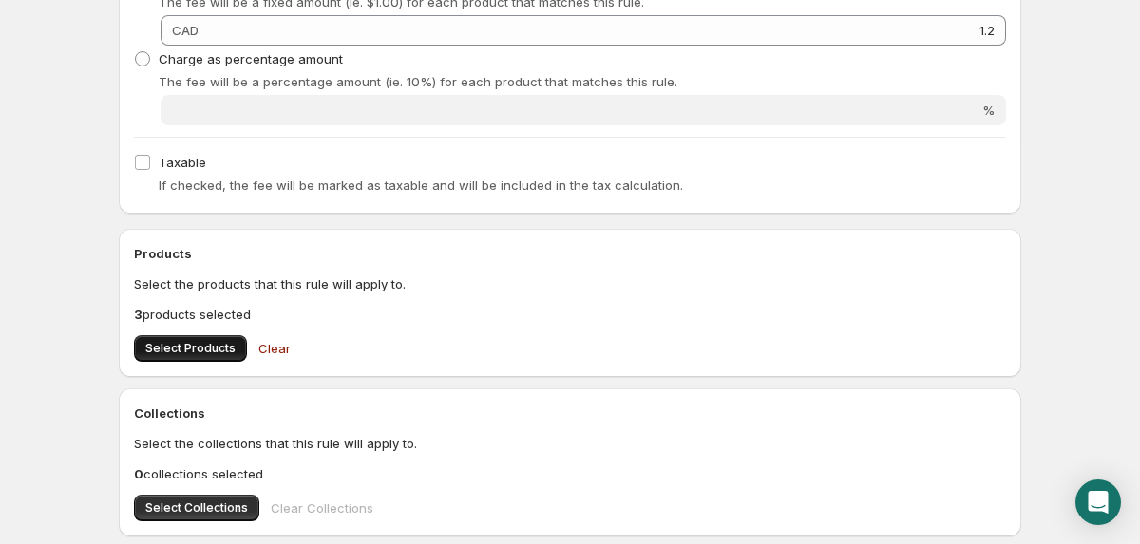
click at [198, 348] on span "Select Products" at bounding box center [190, 348] width 90 height 15
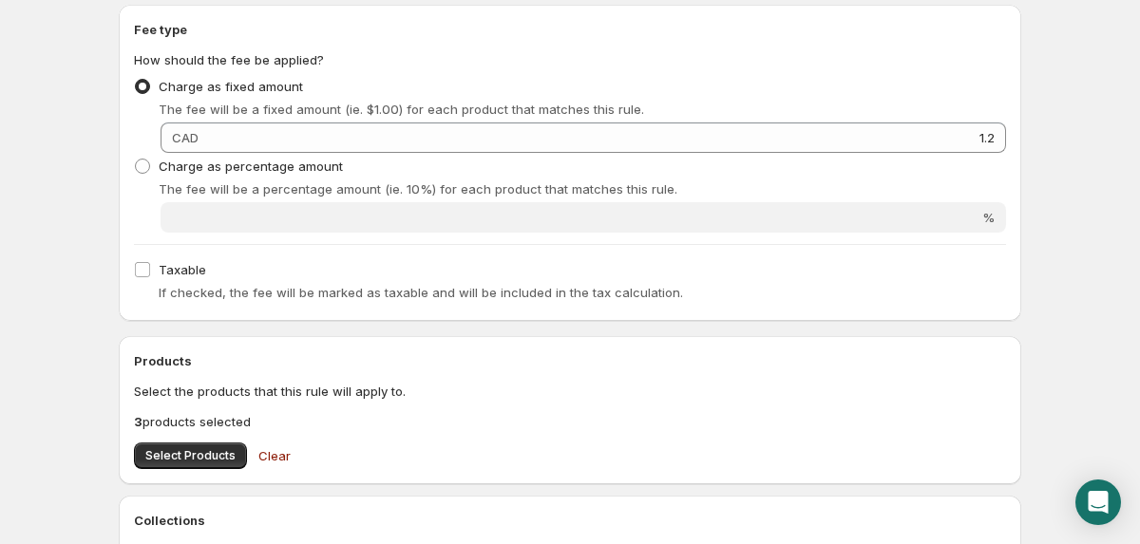
scroll to position [0, 0]
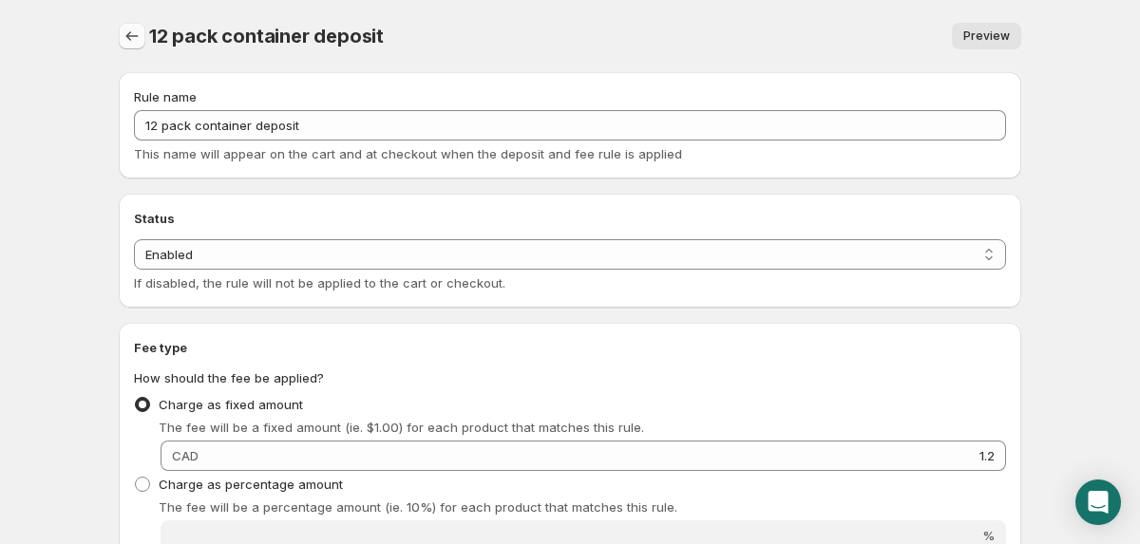
click at [133, 36] on icon "Settings" at bounding box center [132, 36] width 19 height 19
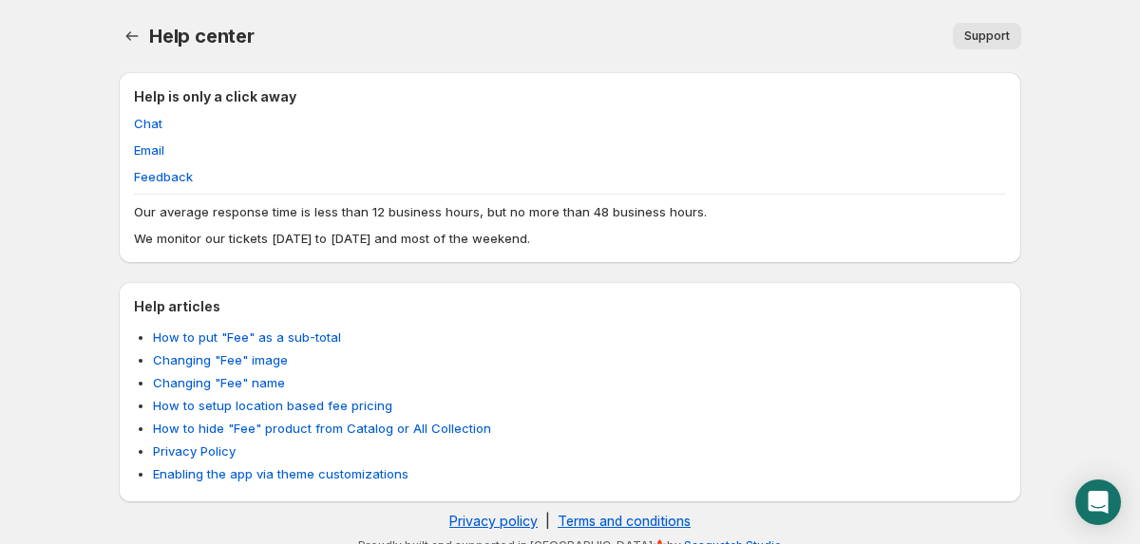
scroll to position [19, 0]
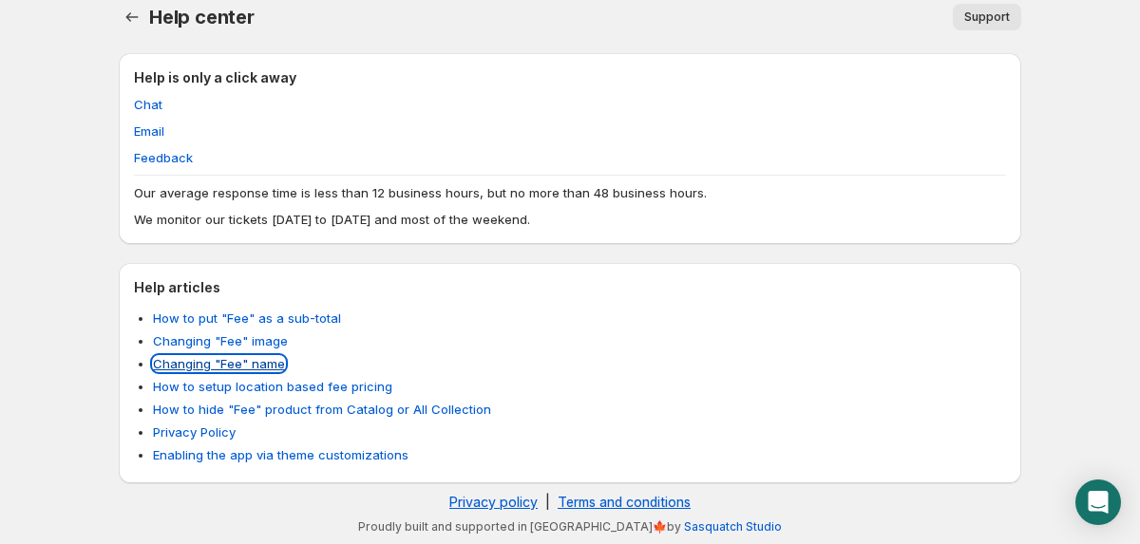
click at [246, 364] on link "Changing "Fee" name" at bounding box center [219, 363] width 132 height 15
